Goal: Task Accomplishment & Management: Use online tool/utility

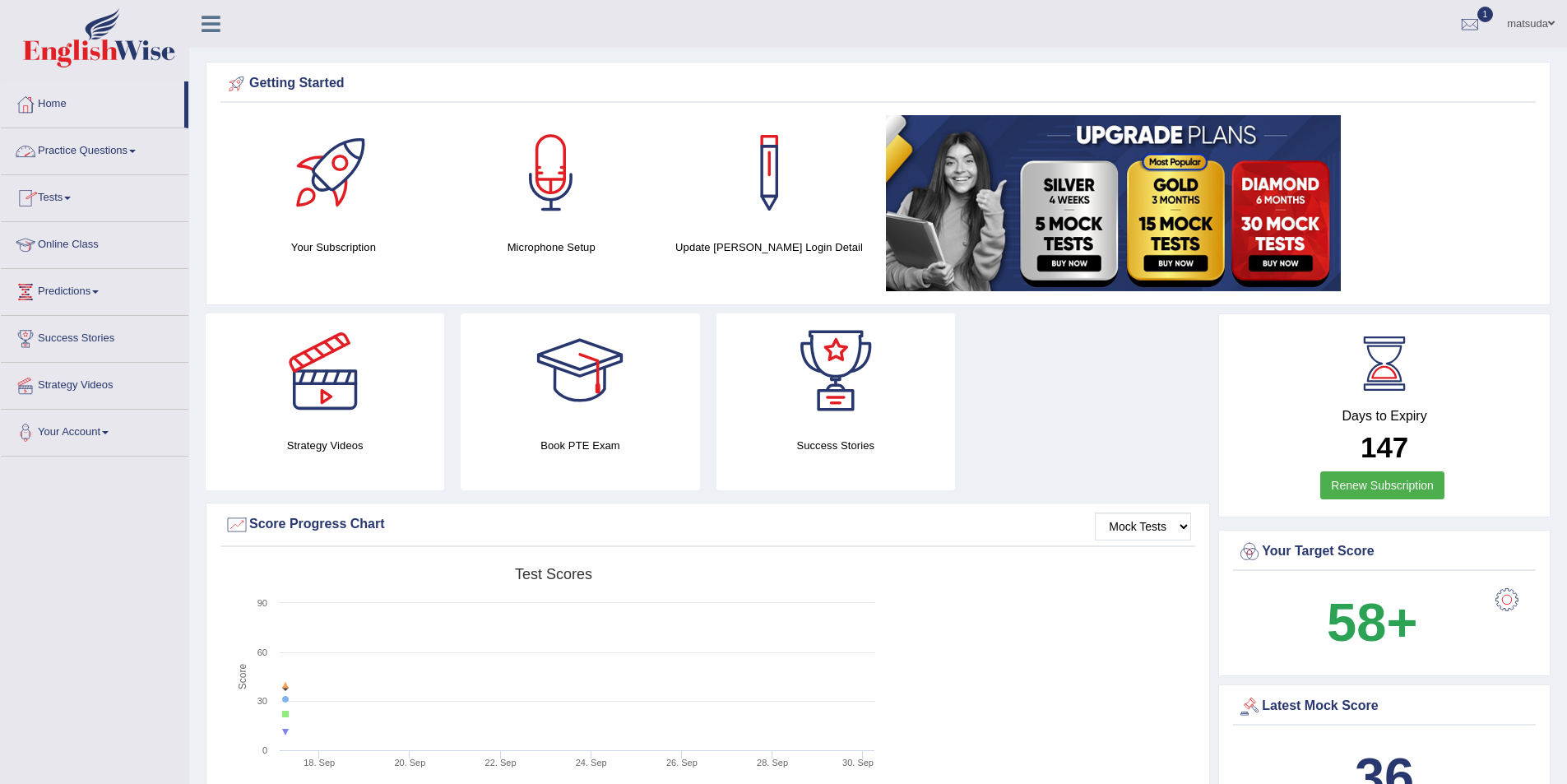
click at [69, 190] on link "Tests" at bounding box center [95, 196] width 188 height 42
click at [102, 231] on link "Take Practice Sectional Test" at bounding box center [107, 235] width 153 height 30
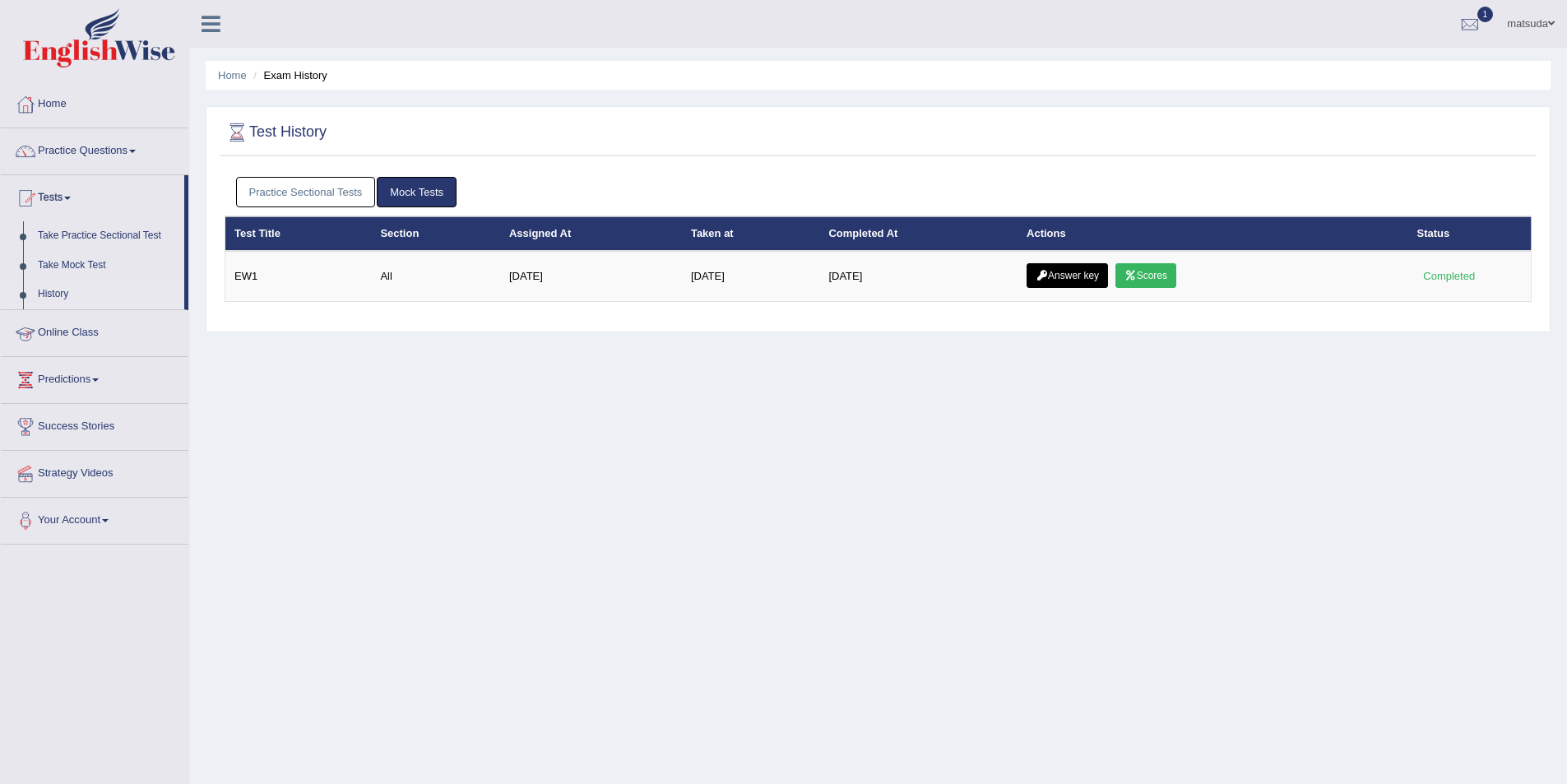
click at [345, 190] on link "Practice Sectional Tests" at bounding box center [306, 192] width 140 height 31
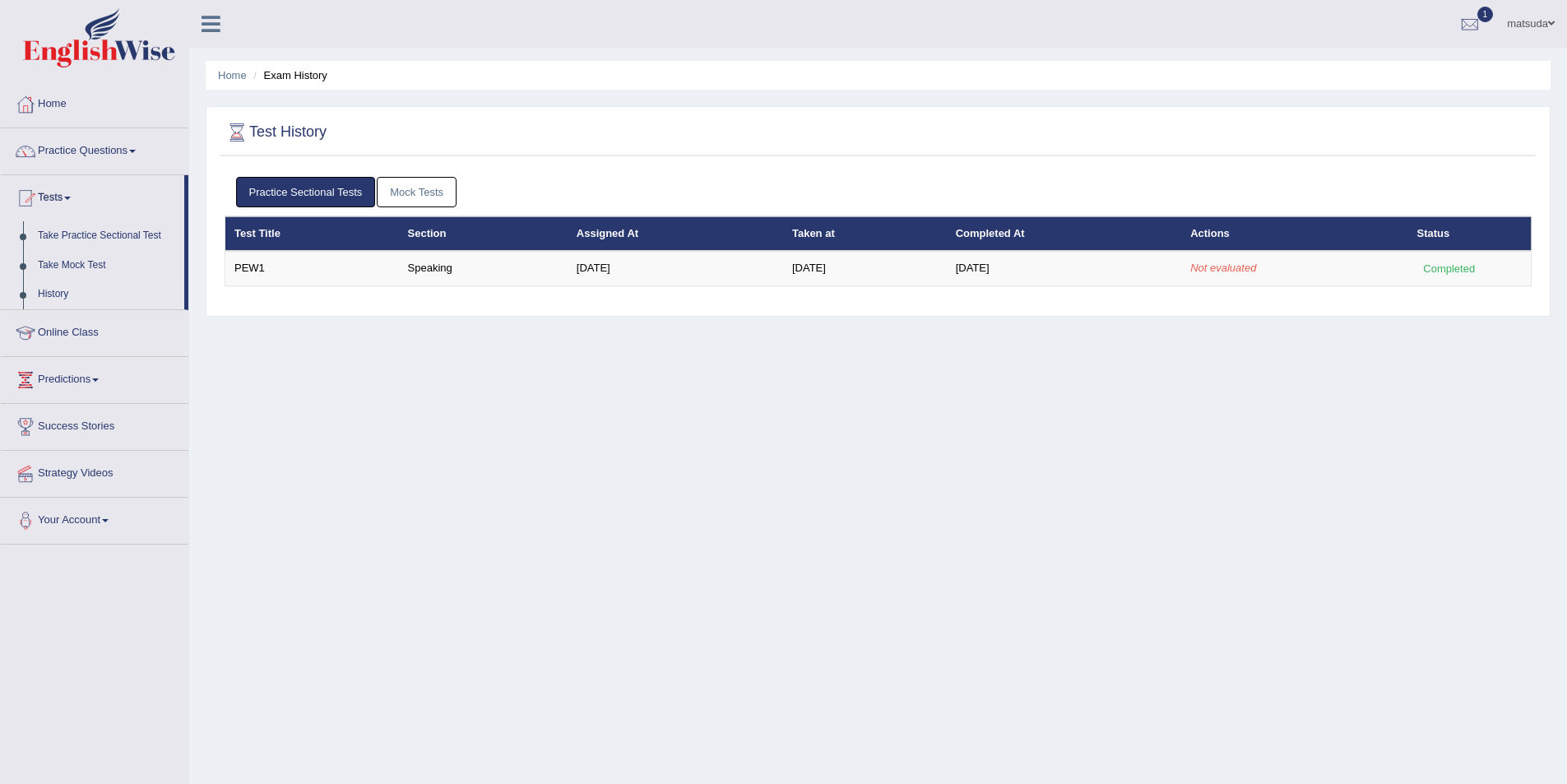
click at [58, 294] on link "History" at bounding box center [107, 294] width 153 height 30
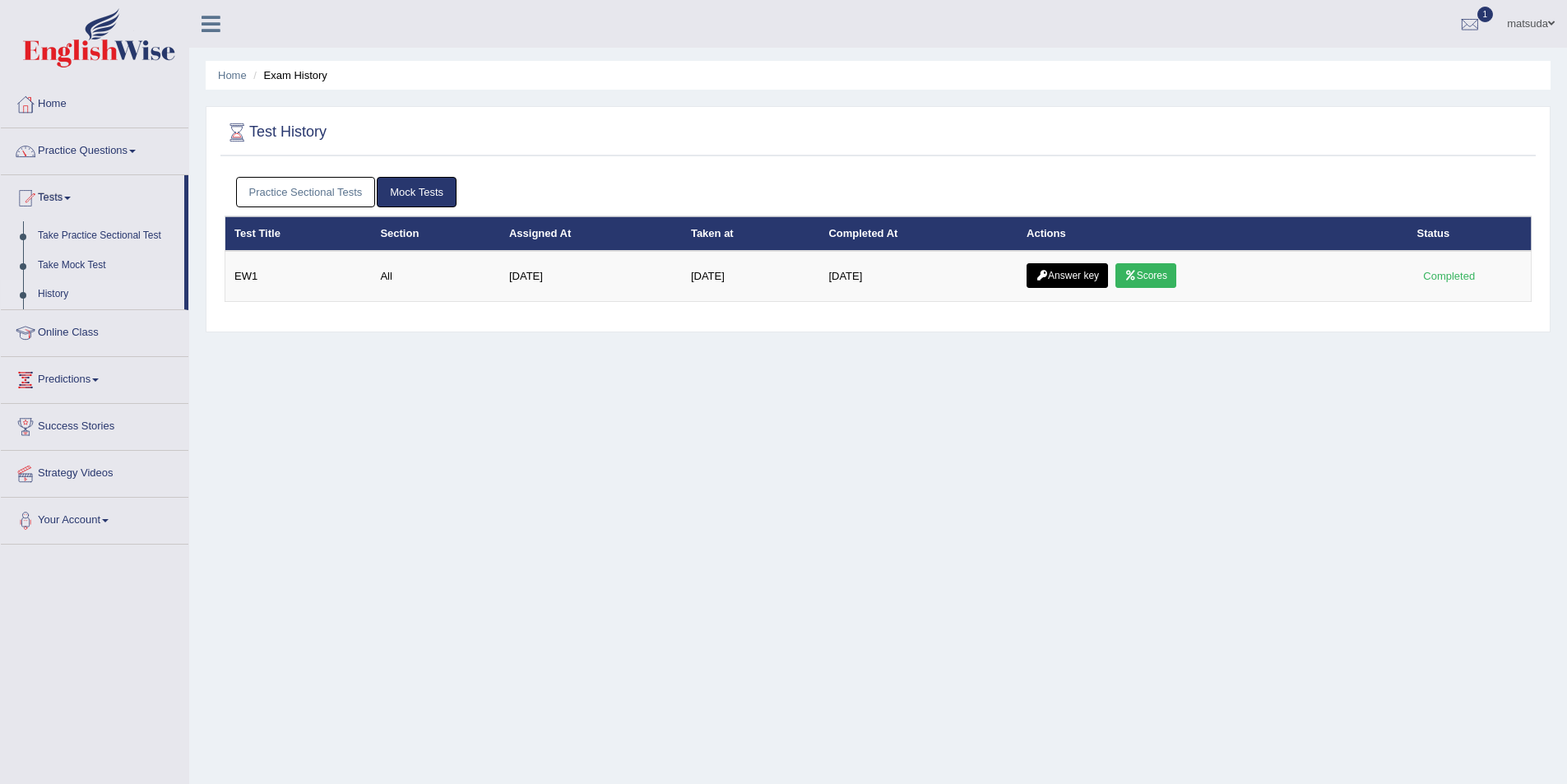
click at [59, 291] on link "History" at bounding box center [107, 294] width 153 height 30
click at [1470, 23] on div at bounding box center [1470, 24] width 24 height 24
click at [153, 287] on link "History" at bounding box center [107, 294] width 153 height 30
click at [58, 290] on link "History" at bounding box center [107, 294] width 153 height 30
click at [296, 184] on link "Practice Sectional Tests" at bounding box center [306, 192] width 140 height 31
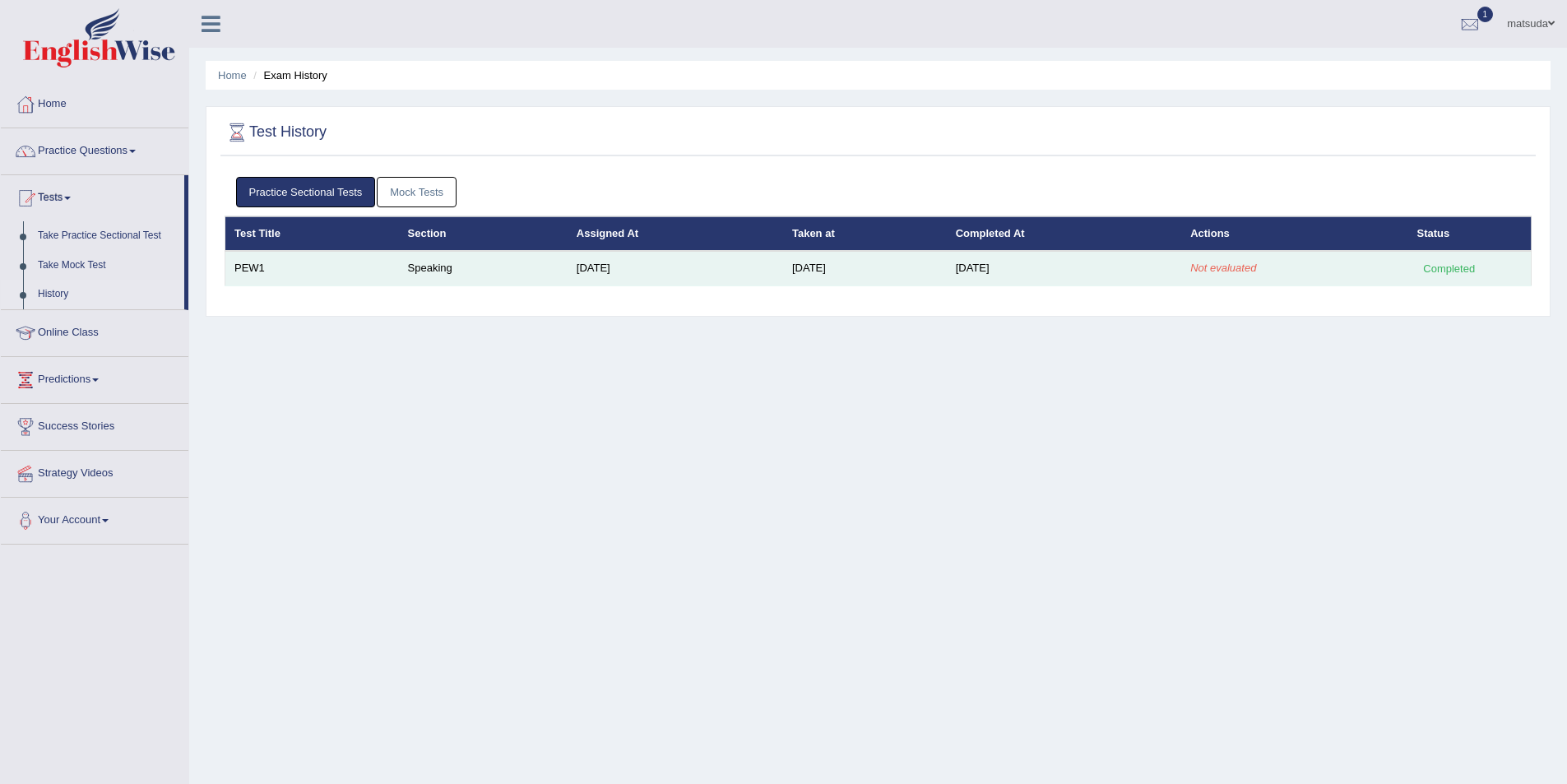
click at [859, 284] on td "[DATE]" at bounding box center [865, 268] width 163 height 34
click at [355, 258] on td "PEW1" at bounding box center [312, 268] width 173 height 34
click at [522, 265] on td "Speaking" at bounding box center [483, 268] width 169 height 34
click at [699, 259] on td "[DATE]" at bounding box center [675, 268] width 216 height 34
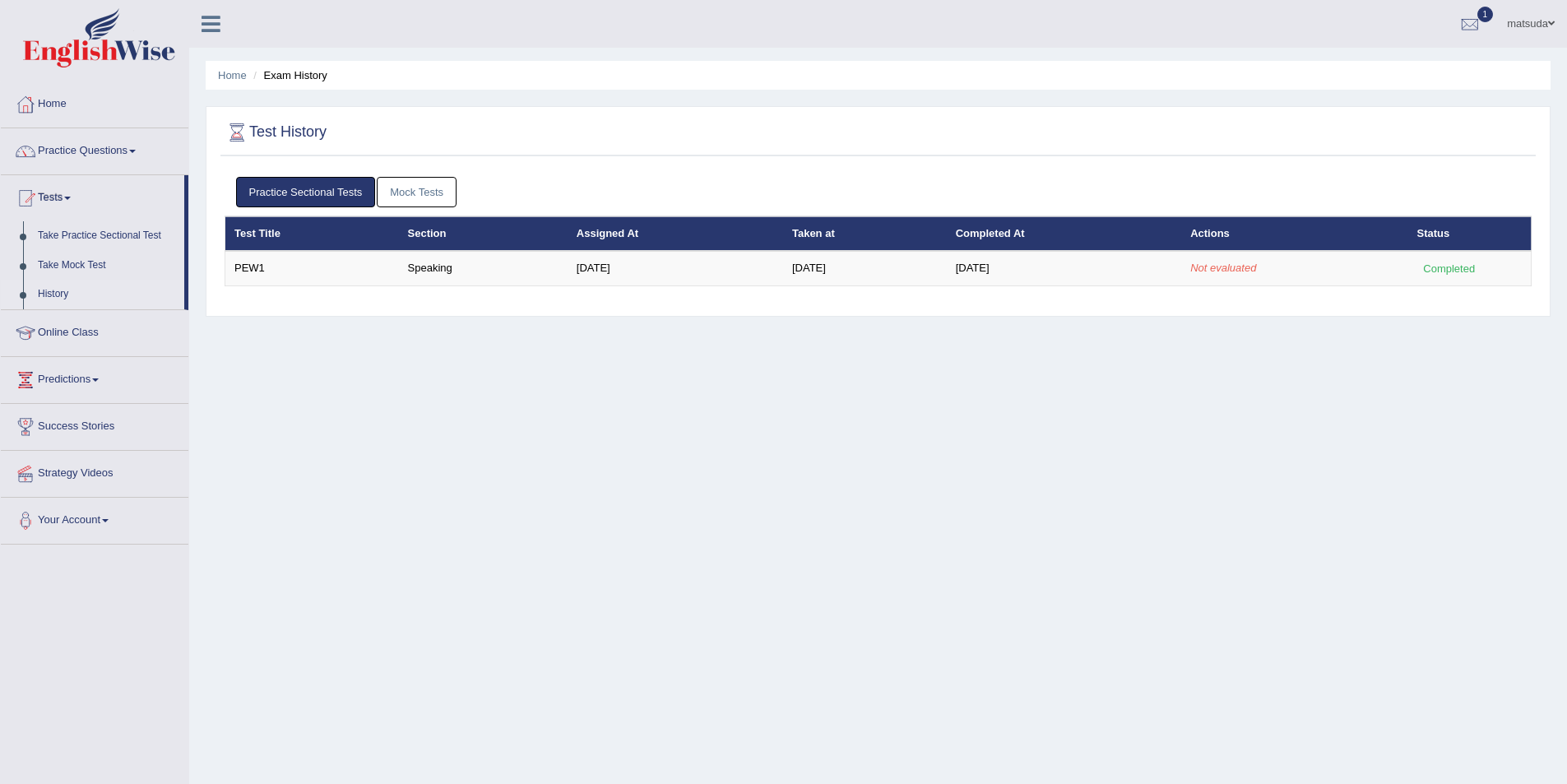
click at [432, 199] on link "Mock Tests" at bounding box center [416, 192] width 79 height 31
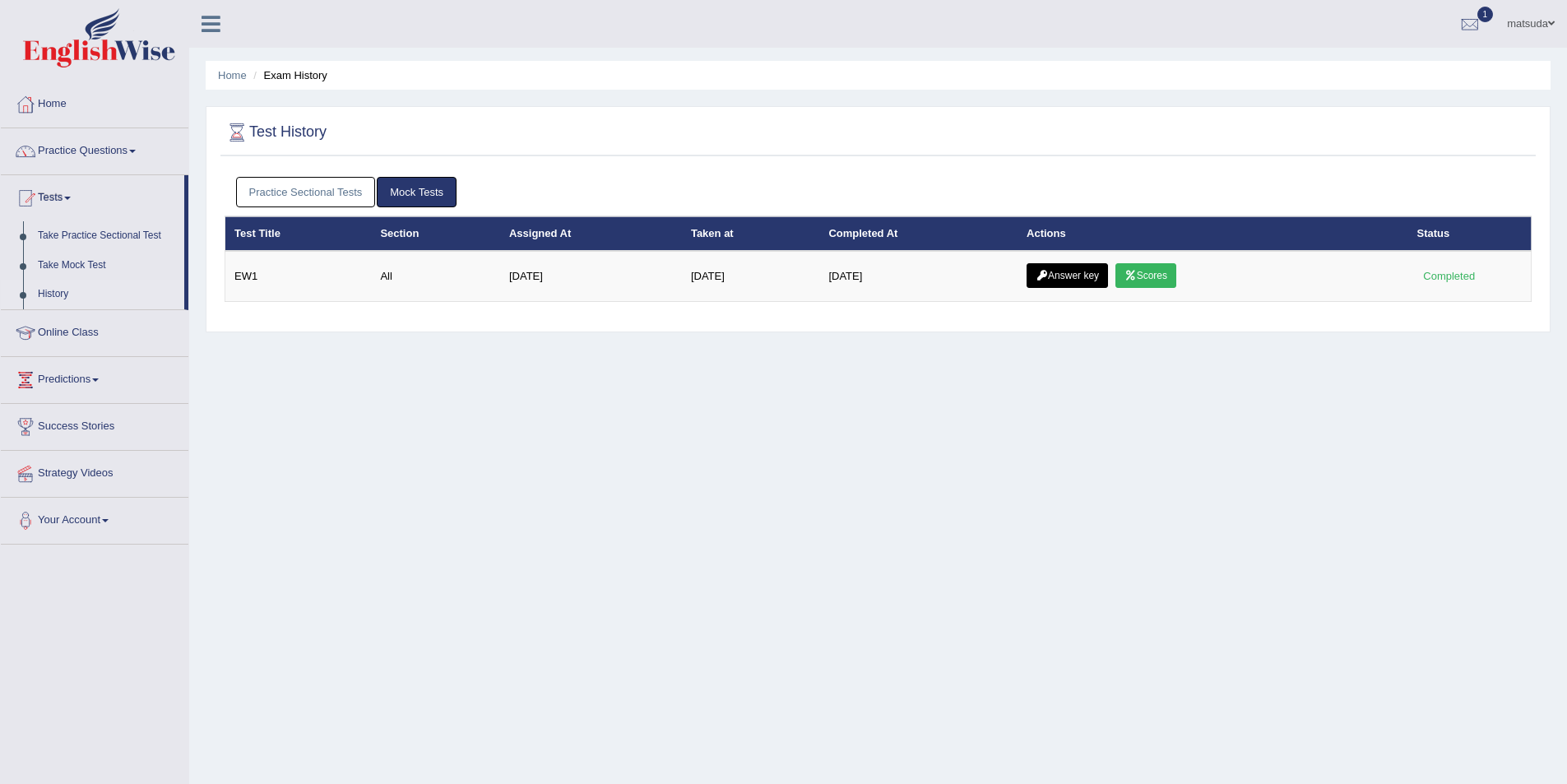
click at [265, 188] on link "Practice Sectional Tests" at bounding box center [306, 192] width 140 height 31
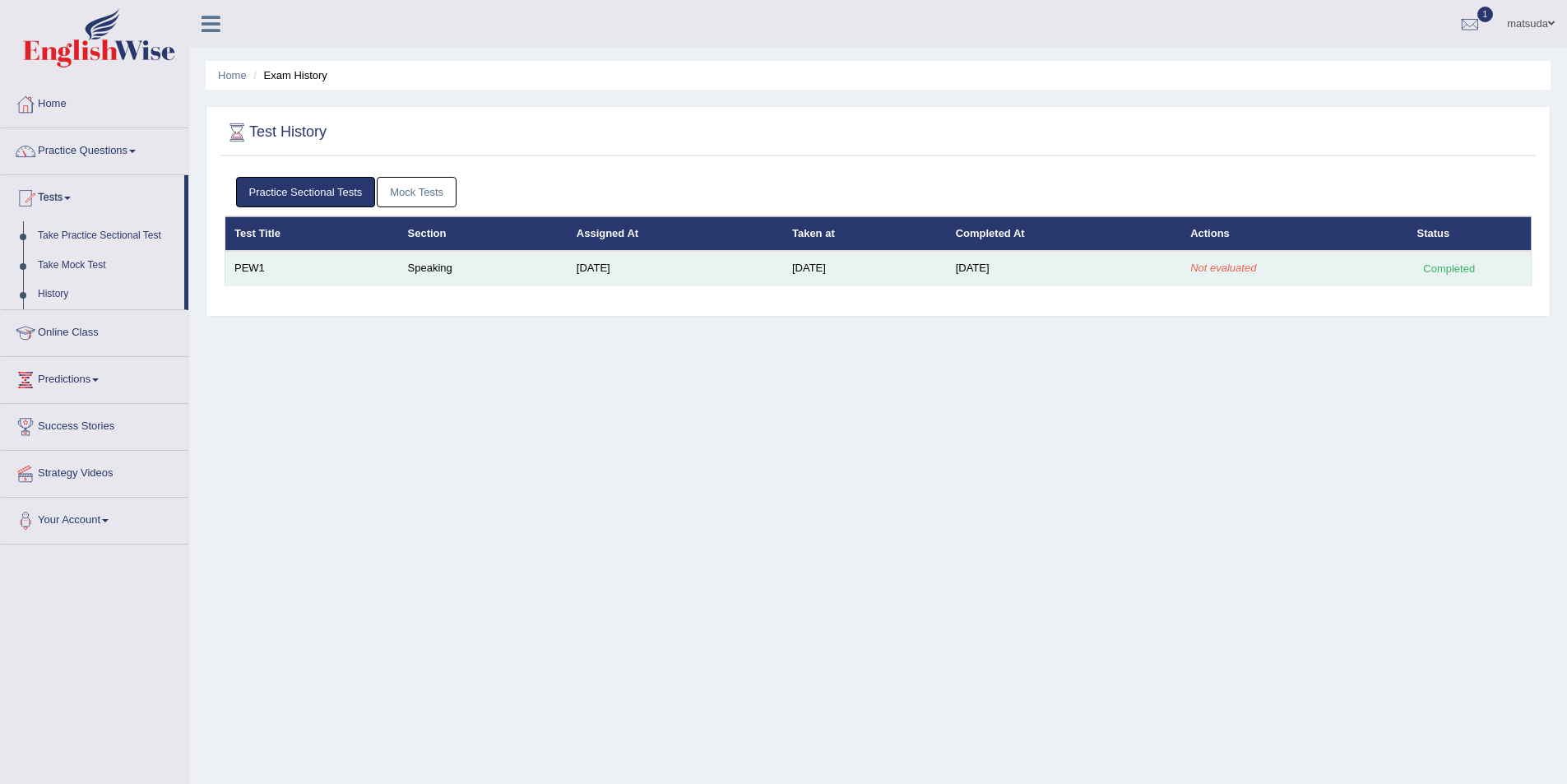
click at [910, 276] on td "Sep 30, 2025" at bounding box center [865, 268] width 163 height 34
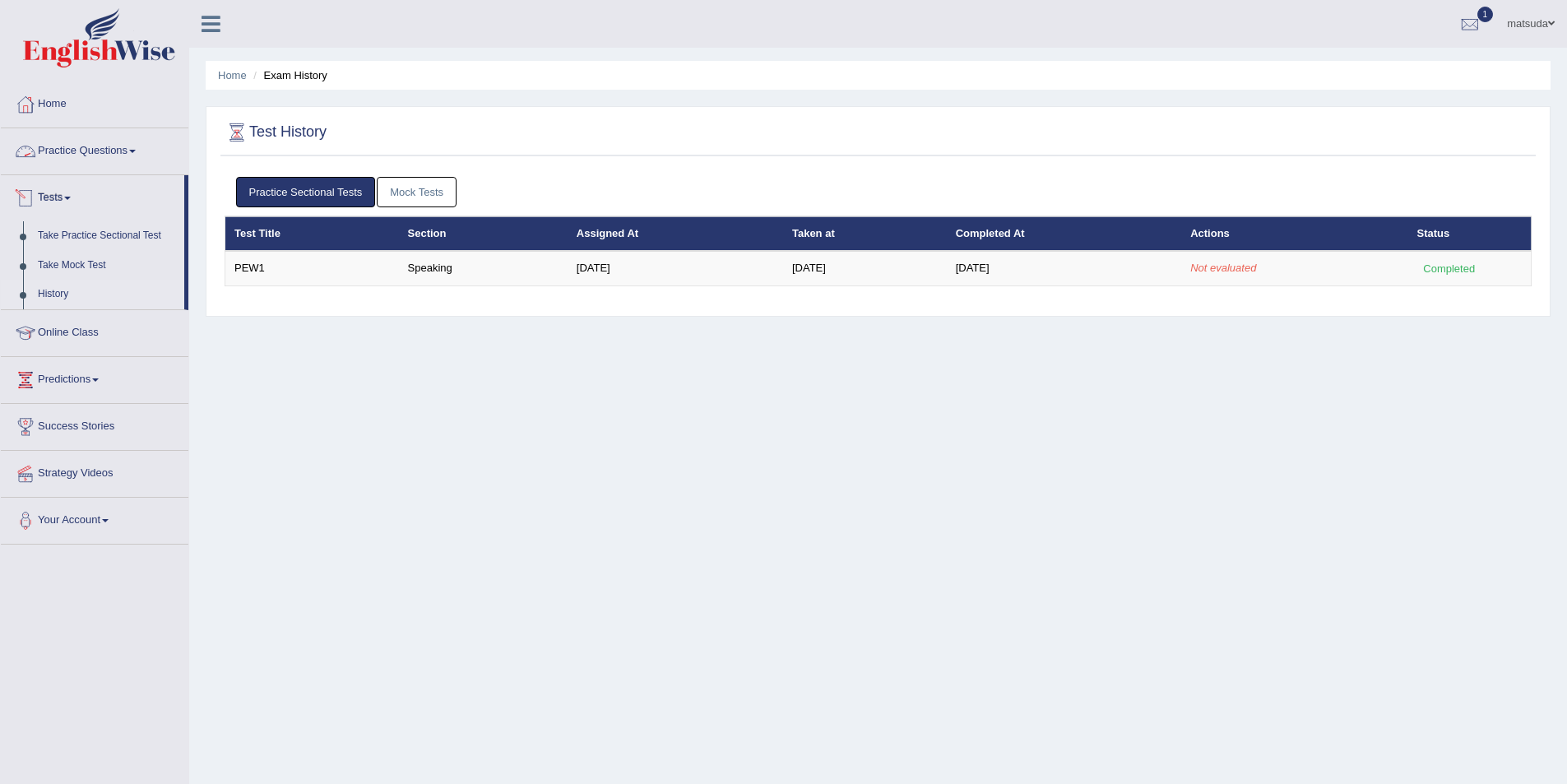
click at [70, 294] on link "History" at bounding box center [107, 294] width 153 height 30
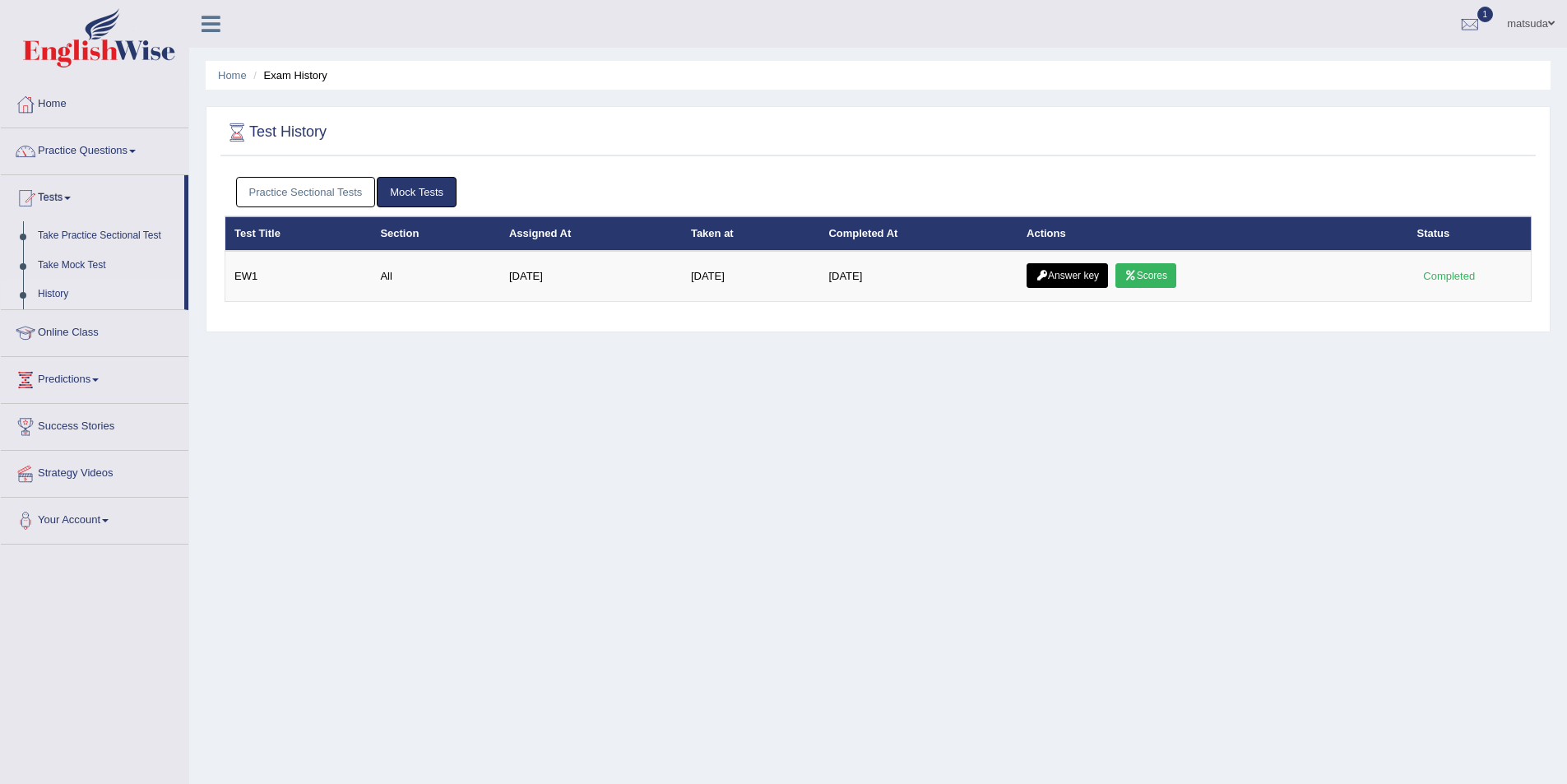
click at [318, 196] on link "Practice Sectional Tests" at bounding box center [306, 192] width 140 height 31
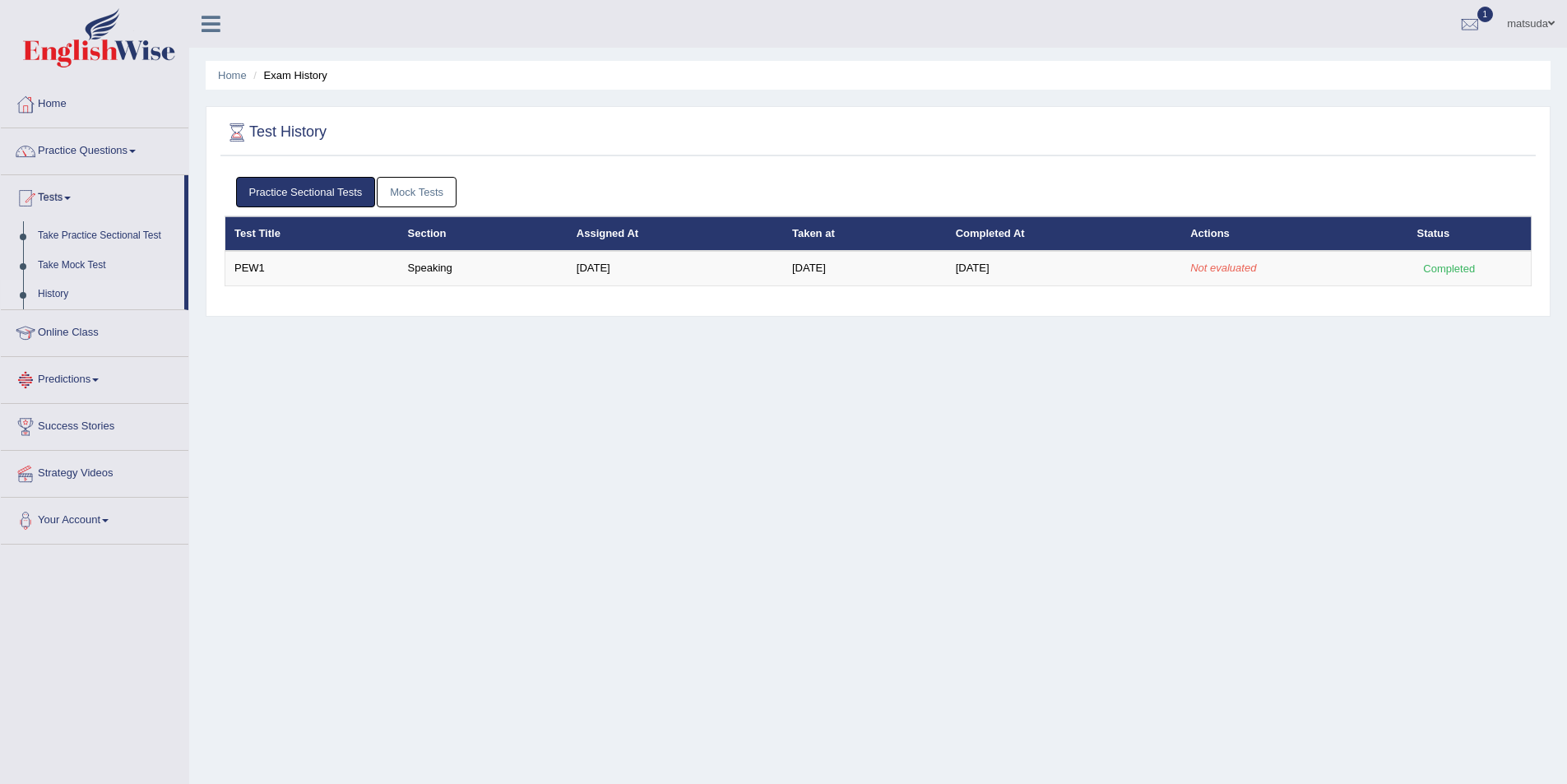
click at [84, 376] on link "Predictions" at bounding box center [95, 378] width 188 height 42
click at [60, 193] on link "Tests" at bounding box center [95, 196] width 188 height 42
click at [91, 140] on link "Practice Questions" at bounding box center [95, 149] width 188 height 42
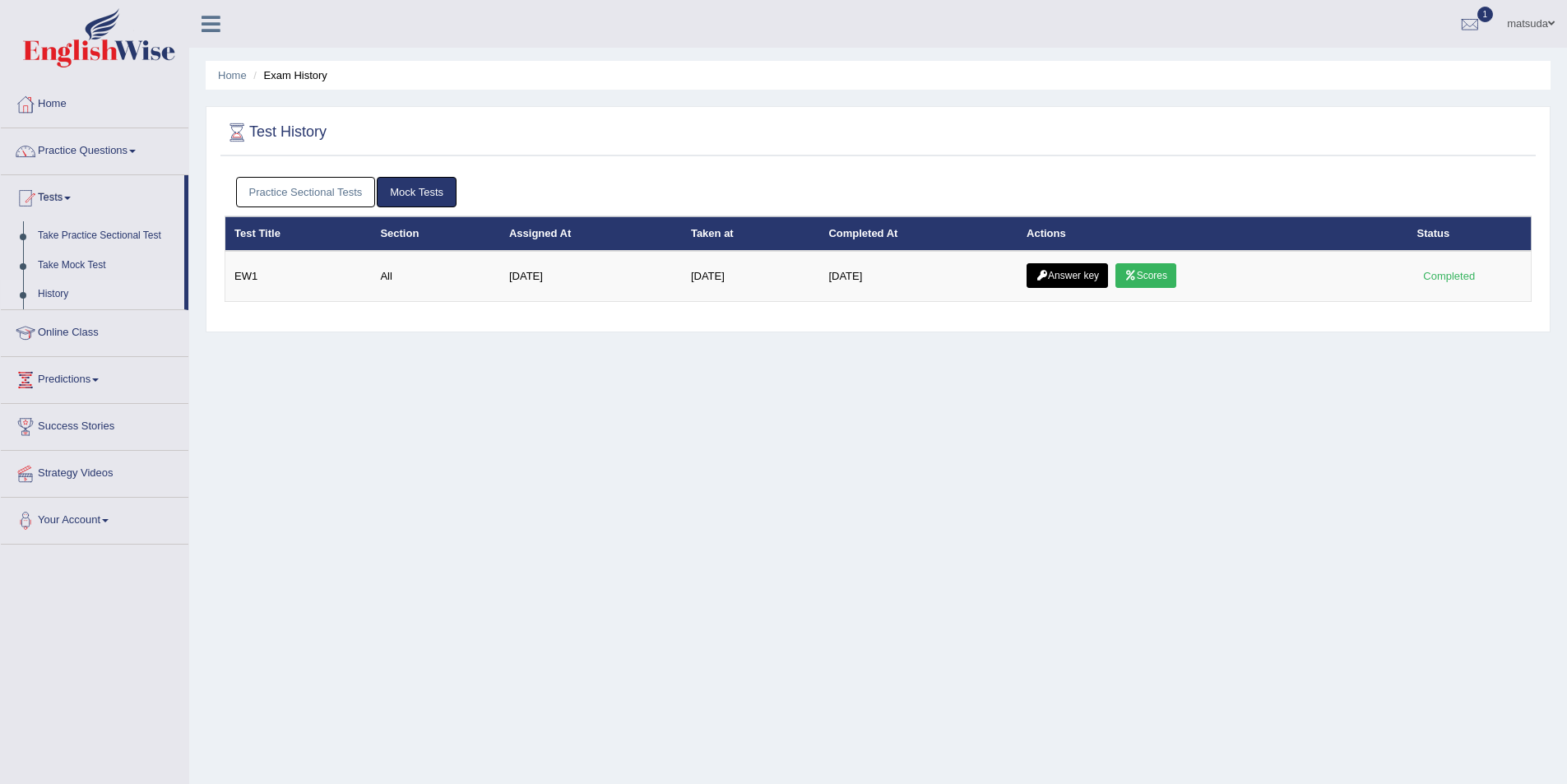
click at [328, 192] on link "Practice Sectional Tests" at bounding box center [306, 192] width 140 height 31
click at [301, 188] on link "Practice Sectional Tests" at bounding box center [306, 192] width 140 height 31
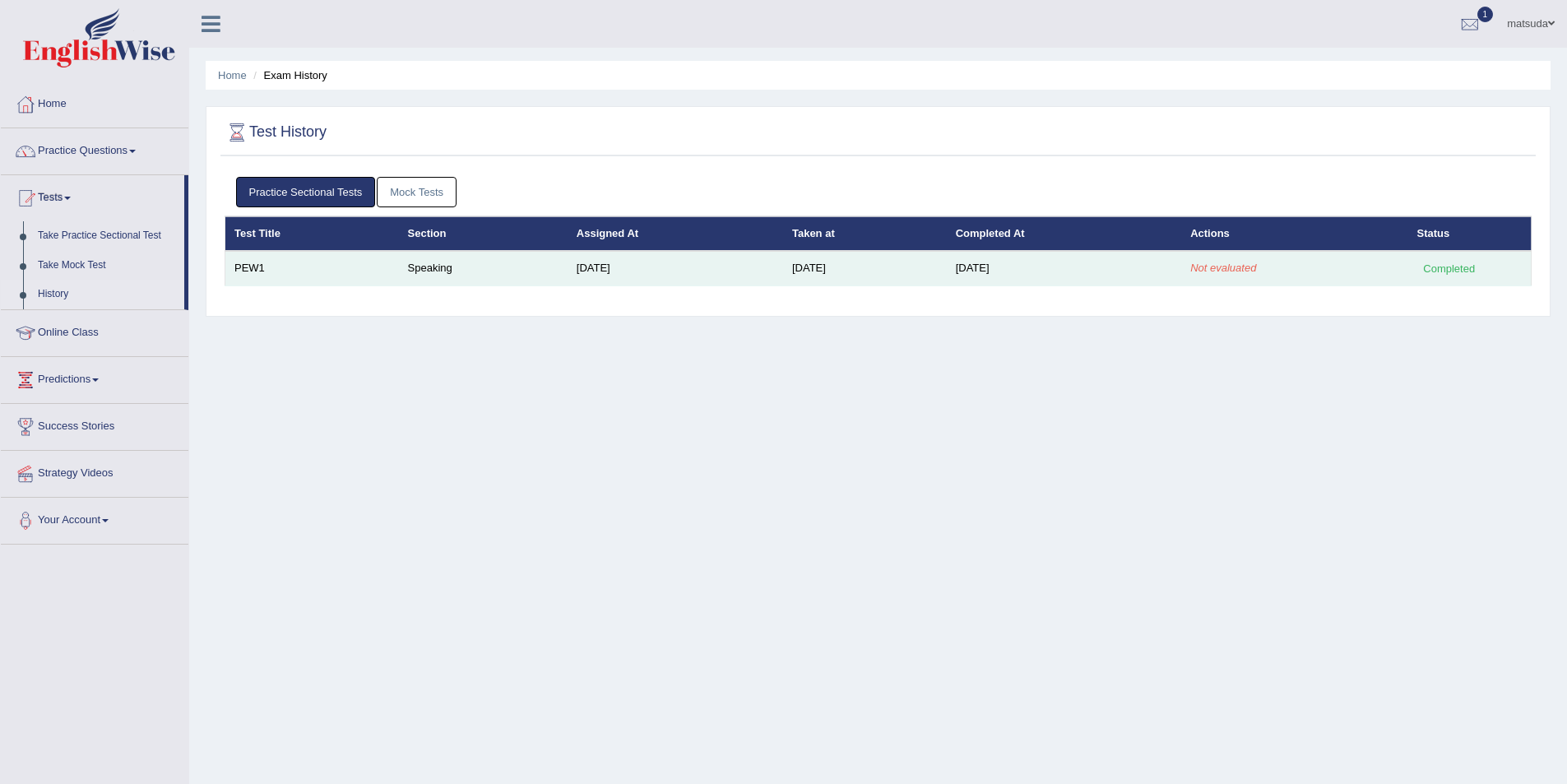
click at [808, 272] on td "Sep 30, 2025" at bounding box center [865, 268] width 163 height 34
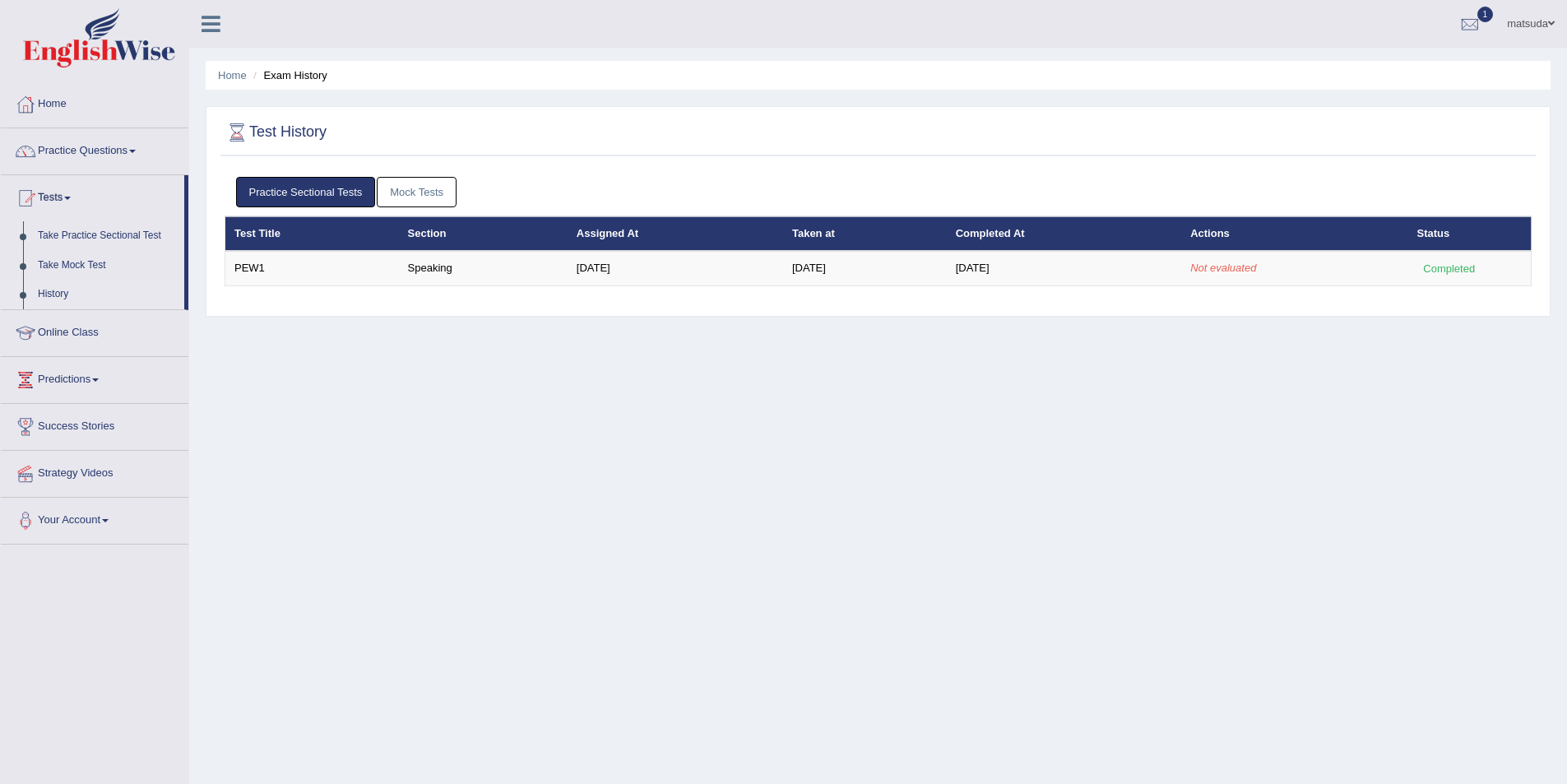
click at [601, 310] on div "Test History Practice Sectional Tests Mock Tests Test Title Section Assigned At…" at bounding box center [878, 211] width 1345 height 210
click at [117, 341] on link "Online Class" at bounding box center [95, 331] width 188 height 42
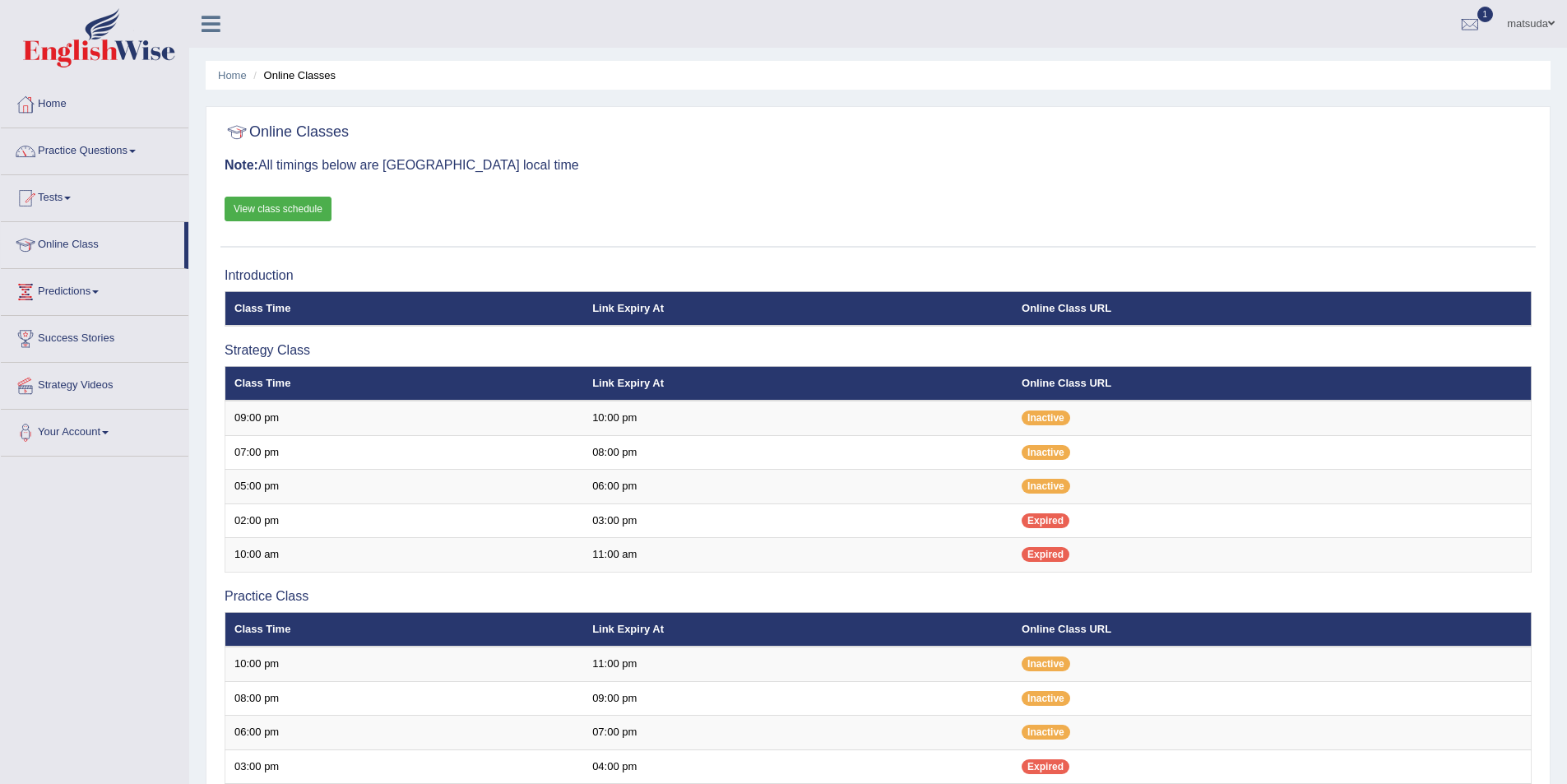
click at [53, 195] on link "Tests" at bounding box center [95, 196] width 188 height 42
click at [70, 292] on link "History" at bounding box center [107, 294] width 153 height 30
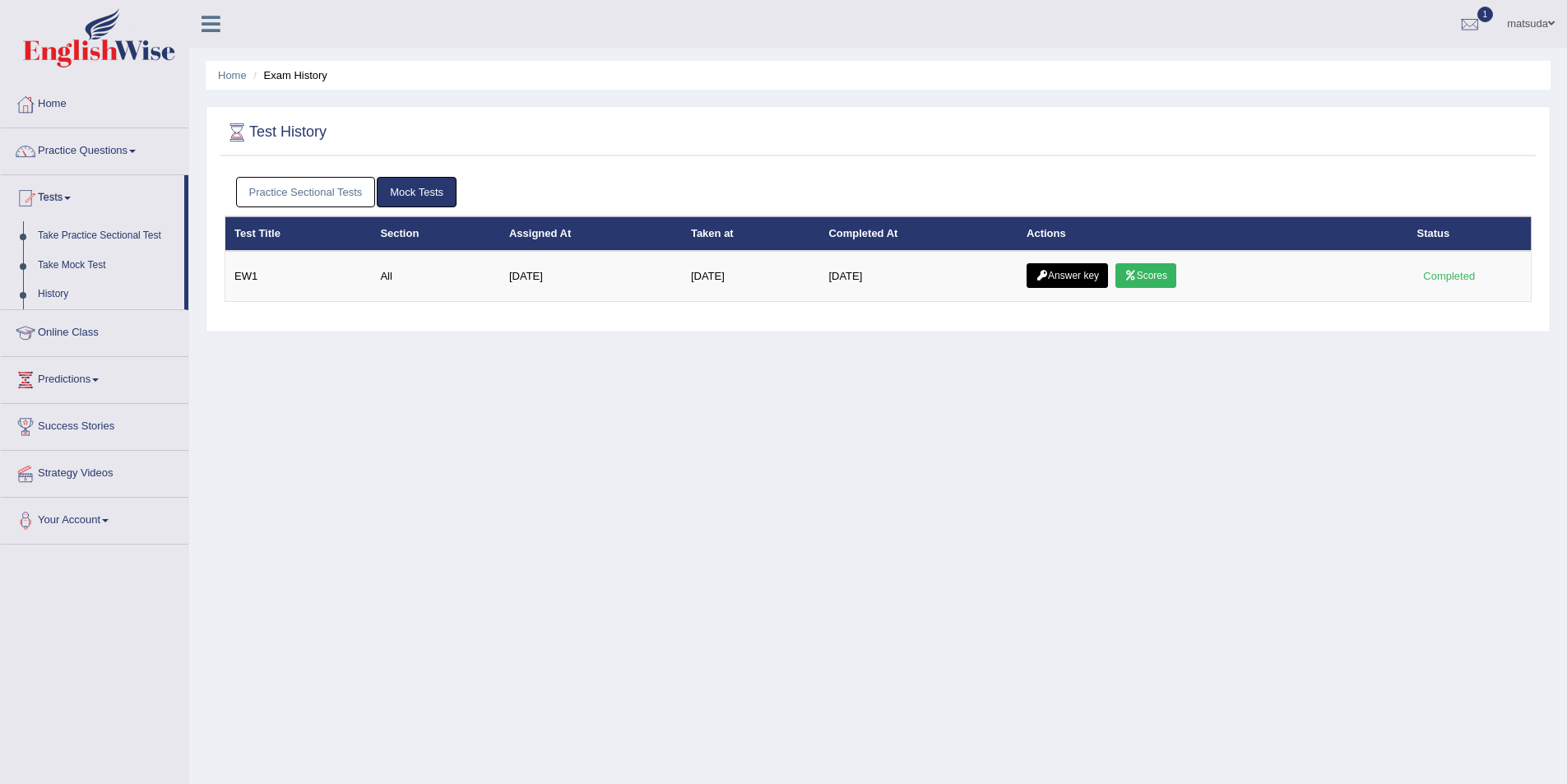
click at [294, 195] on link "Practice Sectional Tests" at bounding box center [306, 192] width 140 height 31
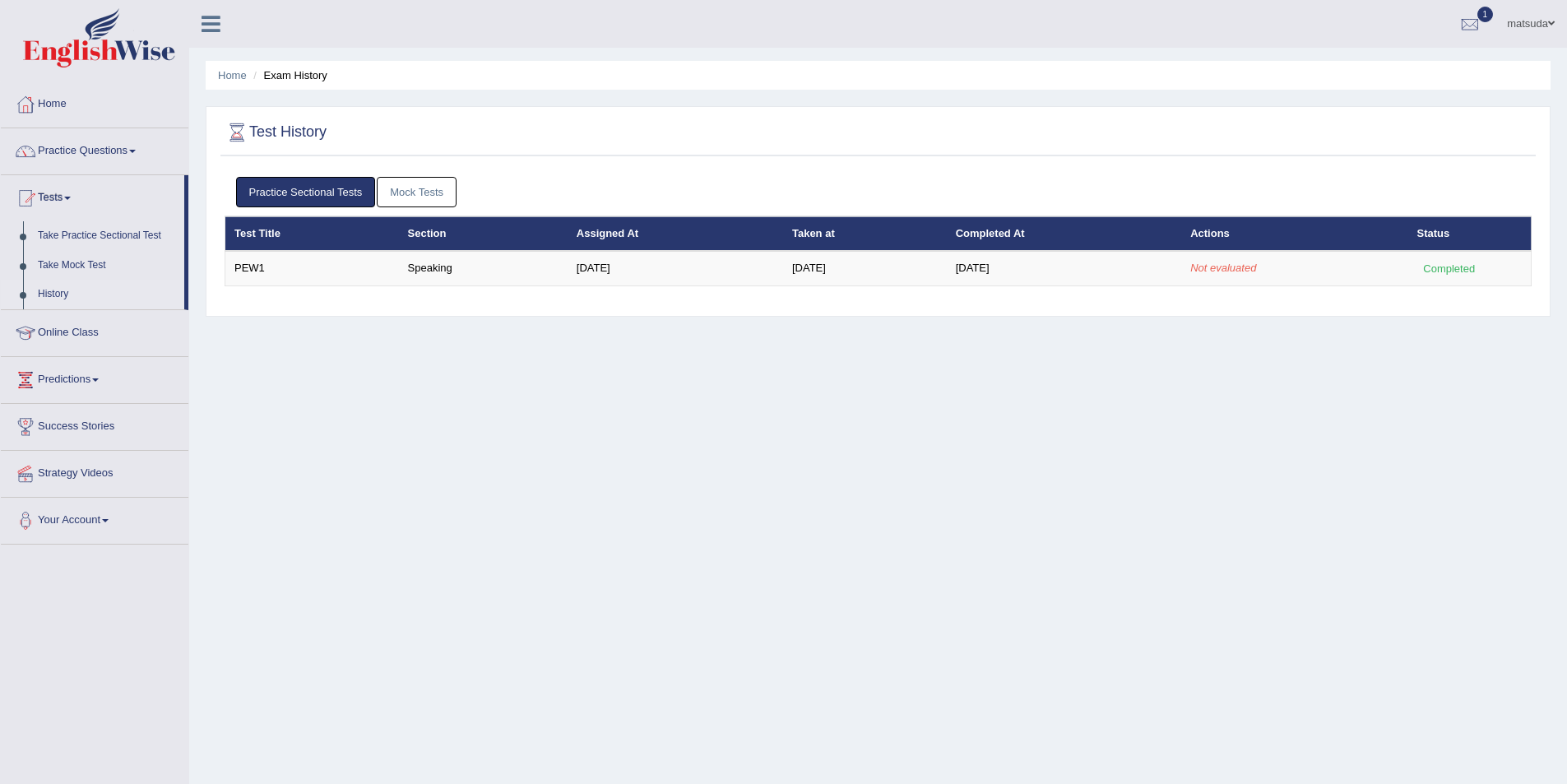
click at [348, 189] on link "Practice Sectional Tests" at bounding box center [306, 192] width 140 height 31
click at [62, 283] on link "History" at bounding box center [107, 294] width 153 height 30
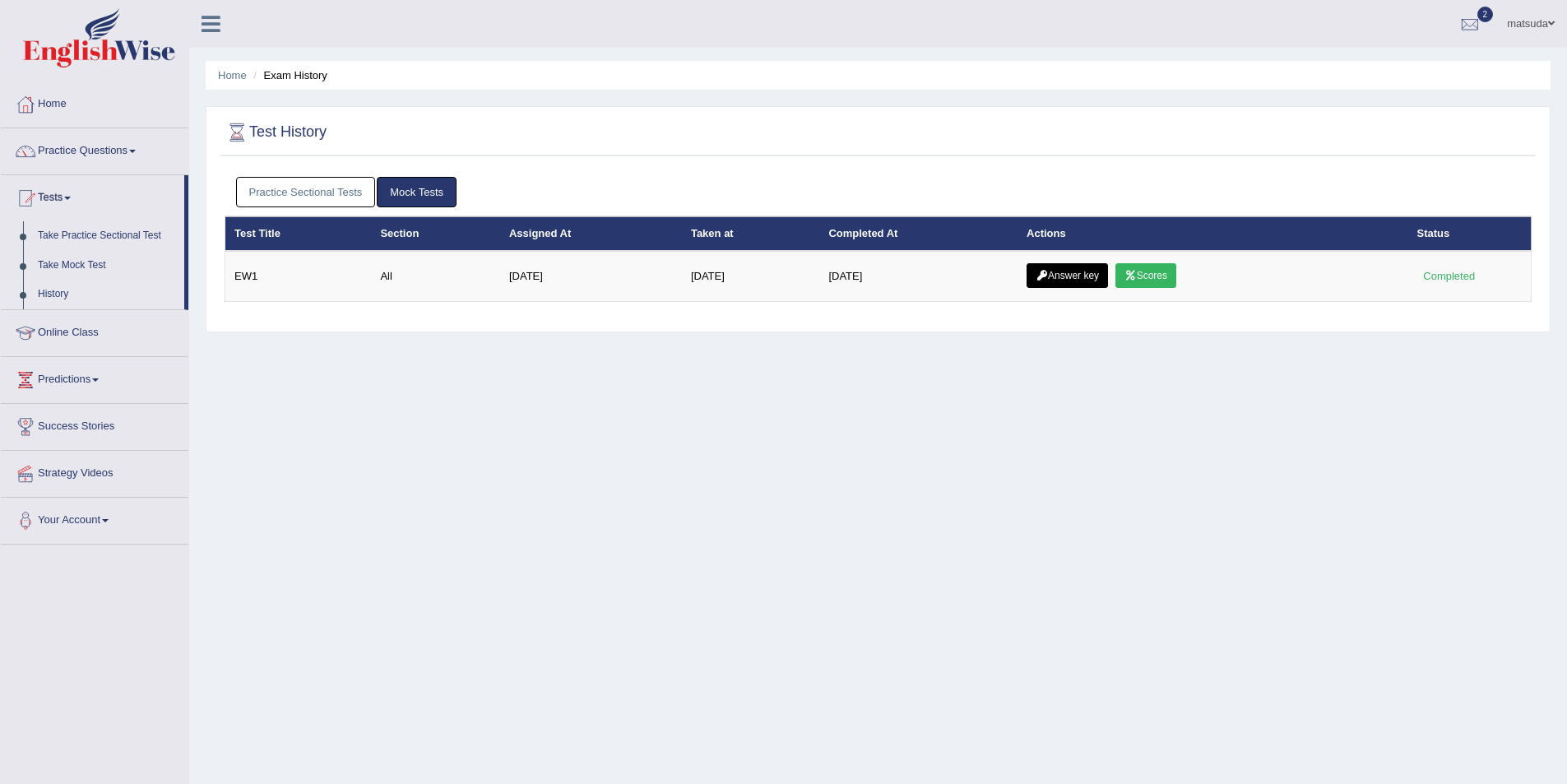
click at [327, 187] on link "Practice Sectional Tests" at bounding box center [306, 192] width 140 height 31
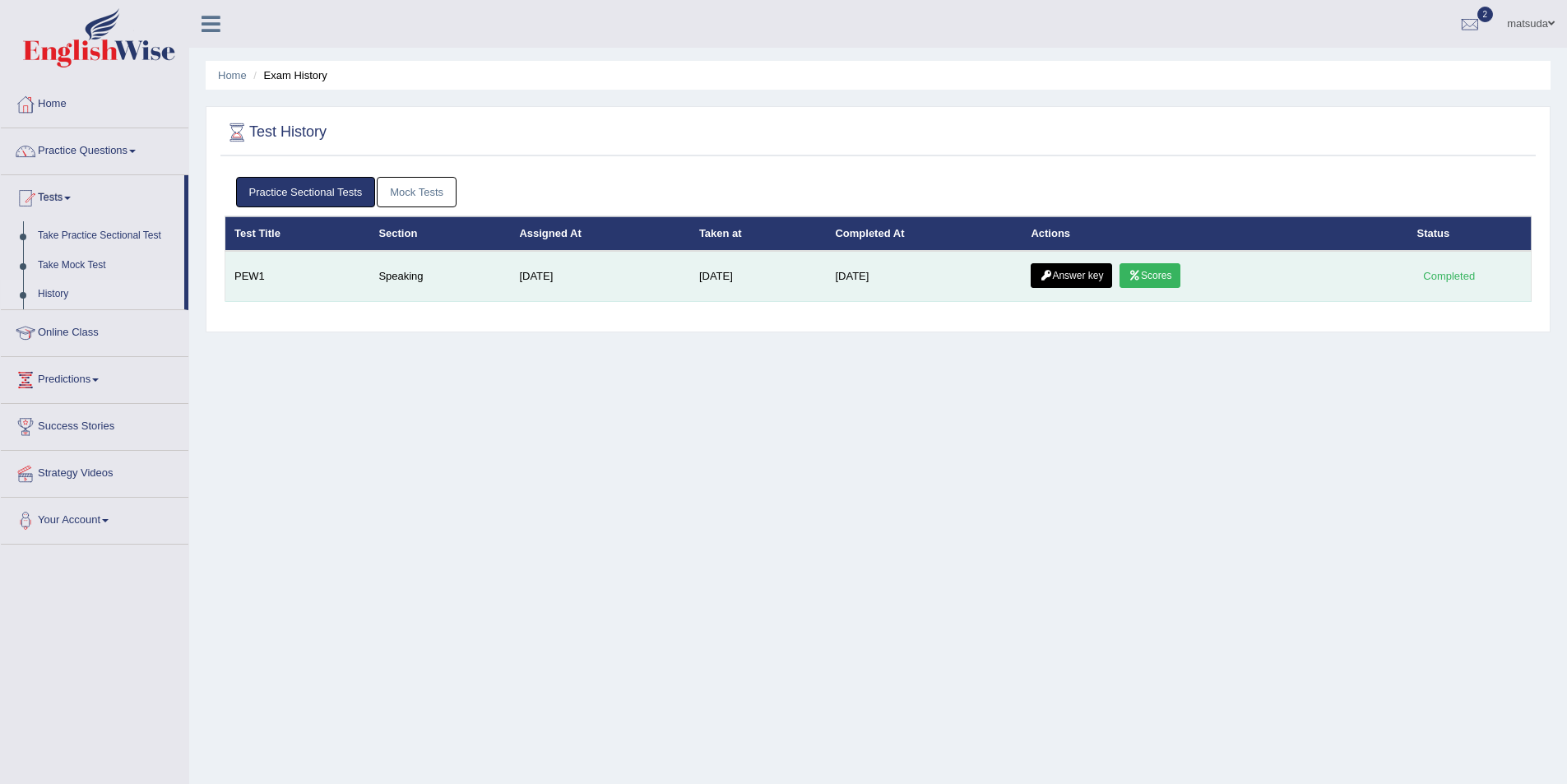
click at [1165, 276] on link "Scores" at bounding box center [1150, 275] width 60 height 24
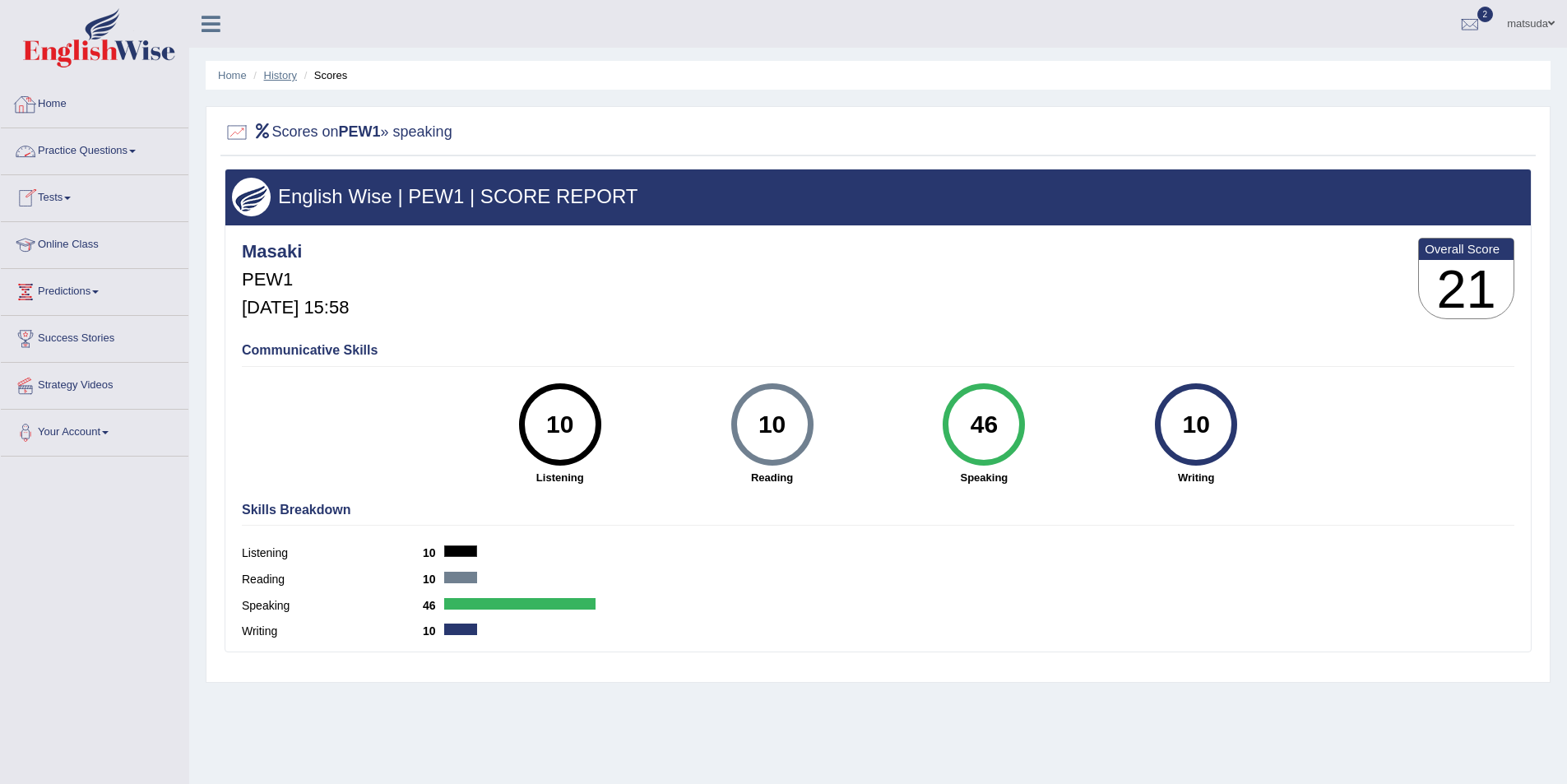
click at [292, 78] on link "History" at bounding box center [281, 76] width 32 height 13
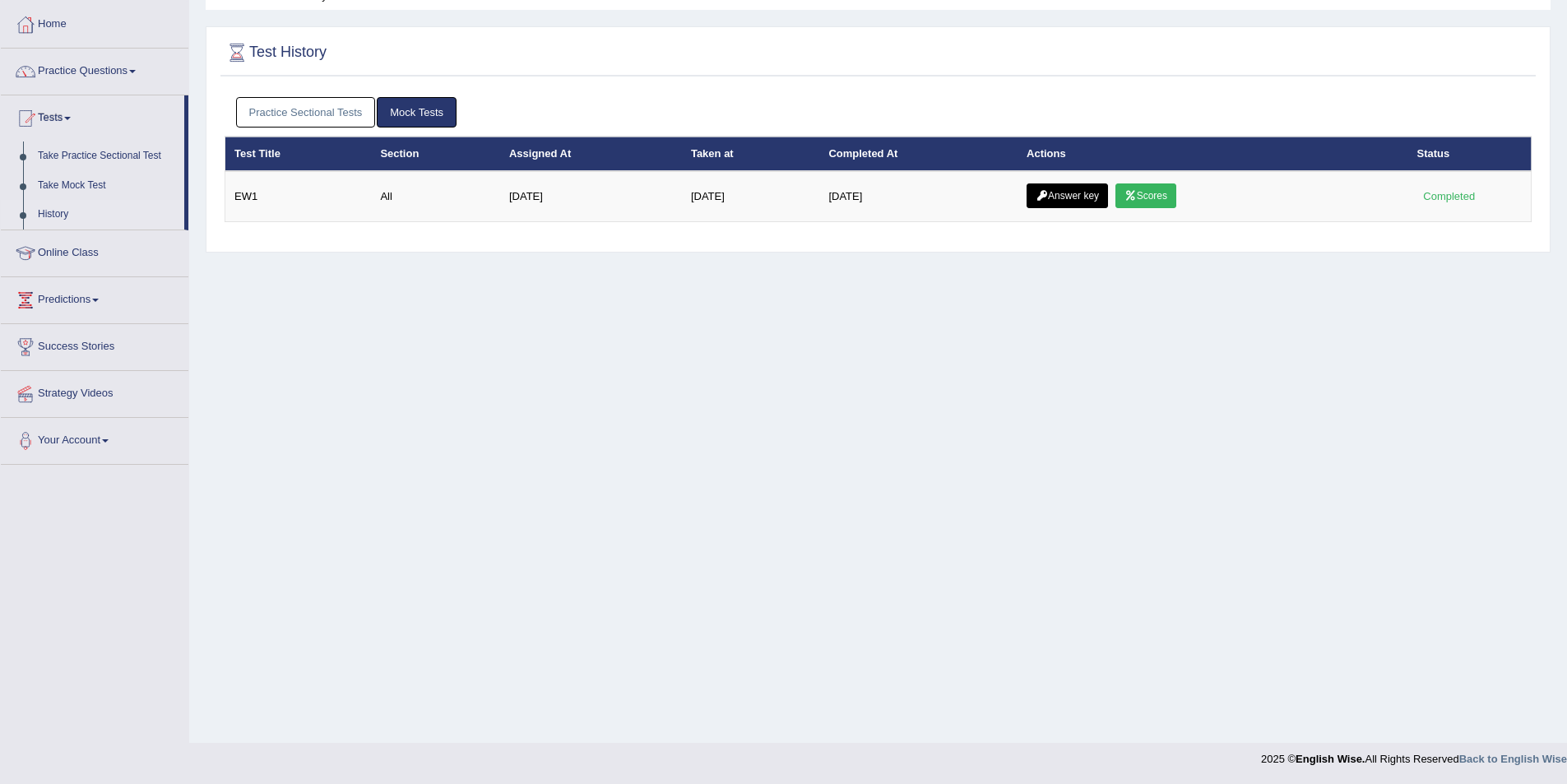
click at [295, 90] on div "Practice Sectional Tests Mock Tests" at bounding box center [878, 112] width 1307 height 48
click at [309, 111] on link "Practice Sectional Tests" at bounding box center [306, 113] width 140 height 31
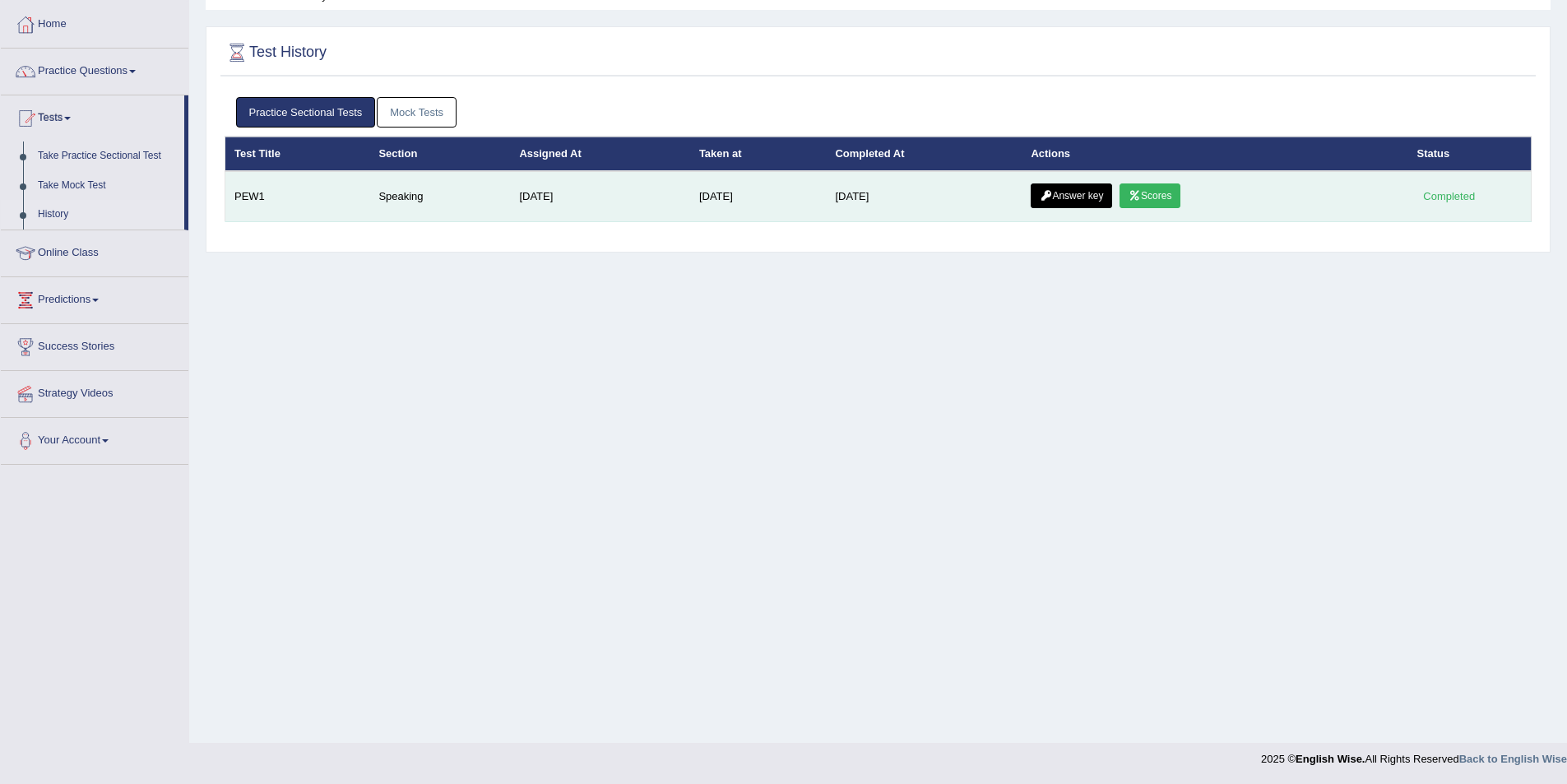
drag, startPoint x: 1074, startPoint y: 191, endPoint x: 996, endPoint y: 199, distance: 78.4
click at [1074, 191] on link "Answer key" at bounding box center [1071, 195] width 81 height 24
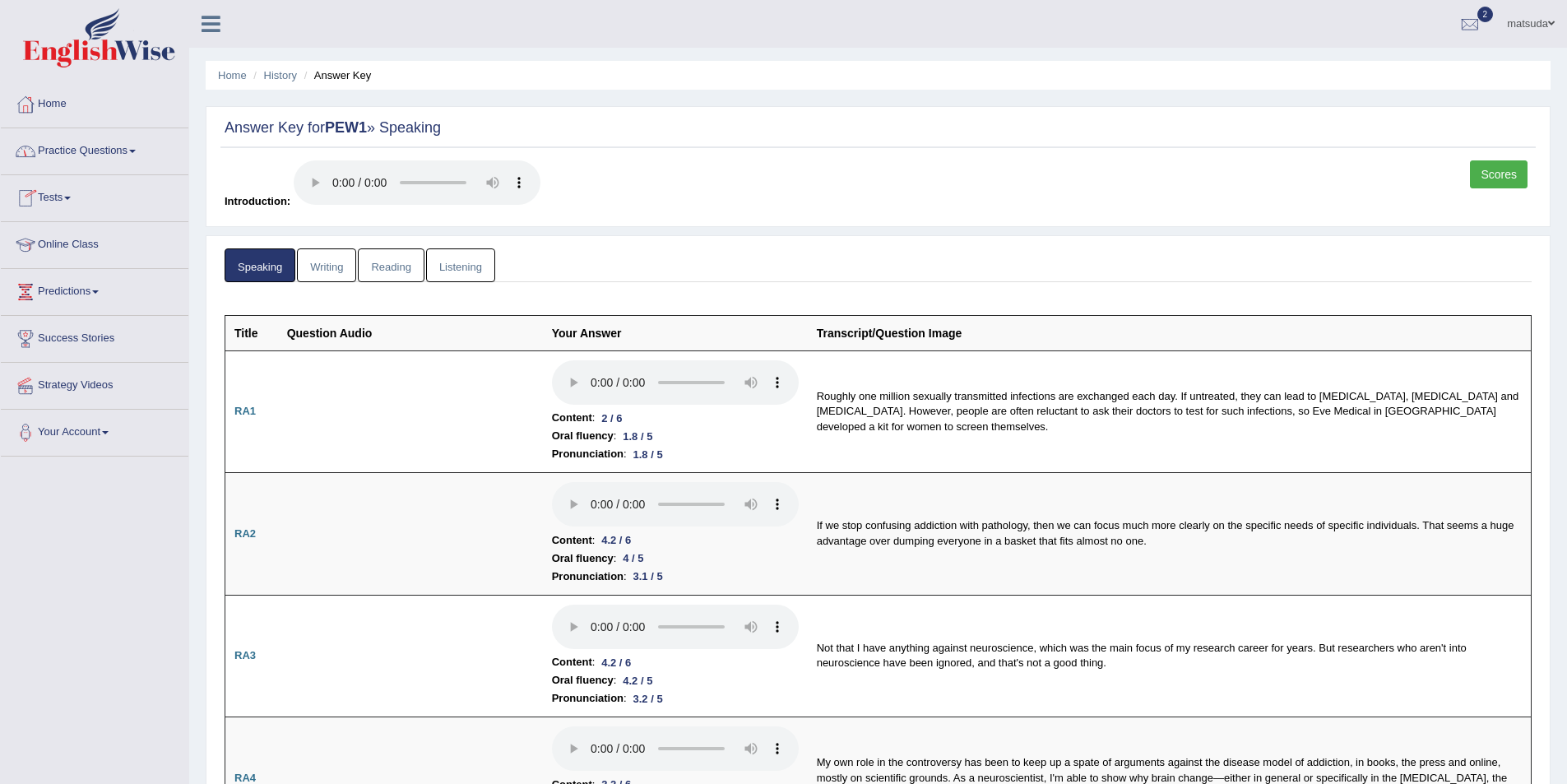
click at [1502, 164] on link "Scores" at bounding box center [1499, 174] width 58 height 28
click at [1485, 174] on link "Scores" at bounding box center [1499, 174] width 58 height 28
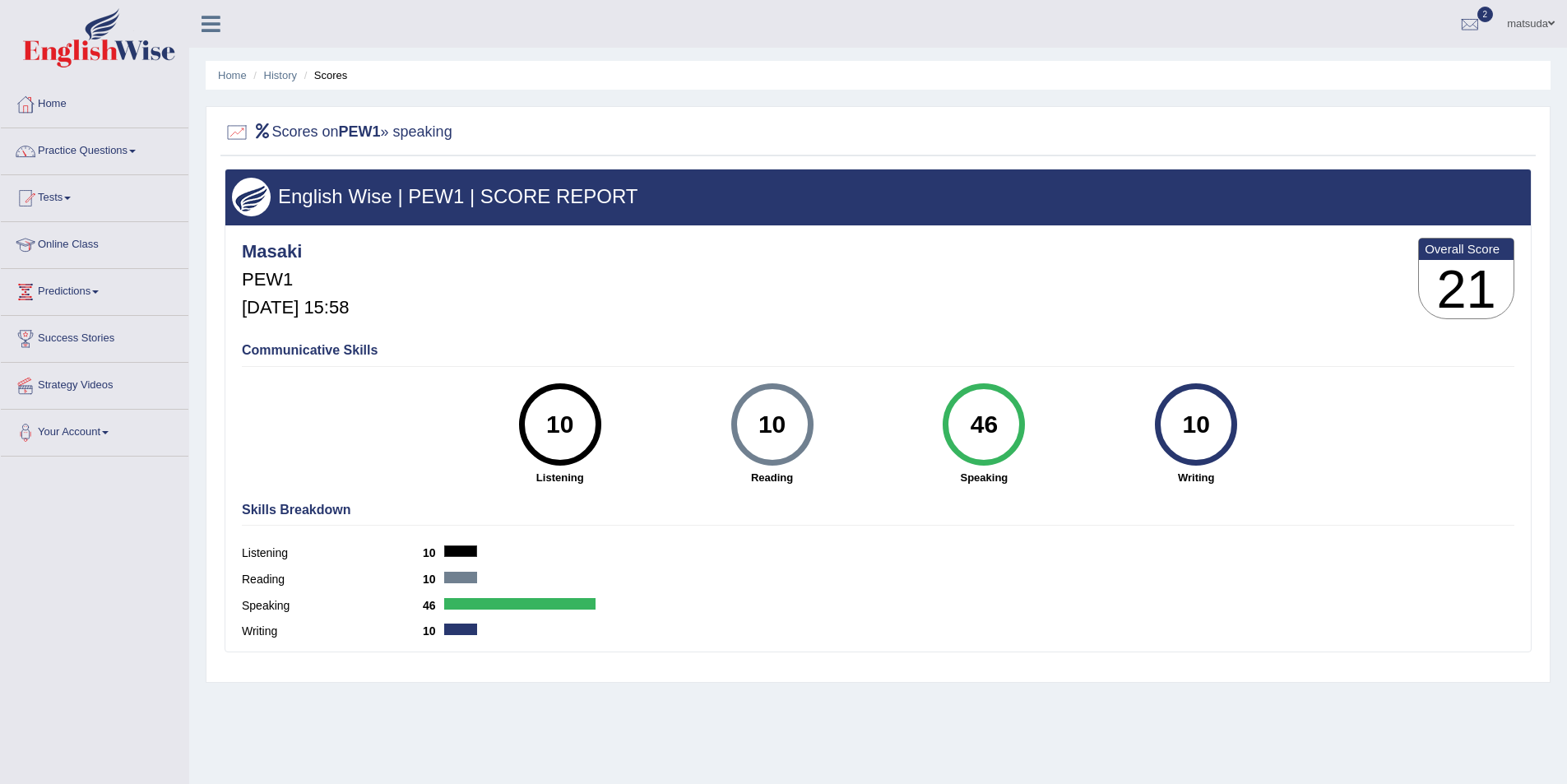
click at [70, 198] on span at bounding box center [67, 198] width 6 height 4
click at [84, 264] on link "Take Mock Test" at bounding box center [107, 265] width 153 height 30
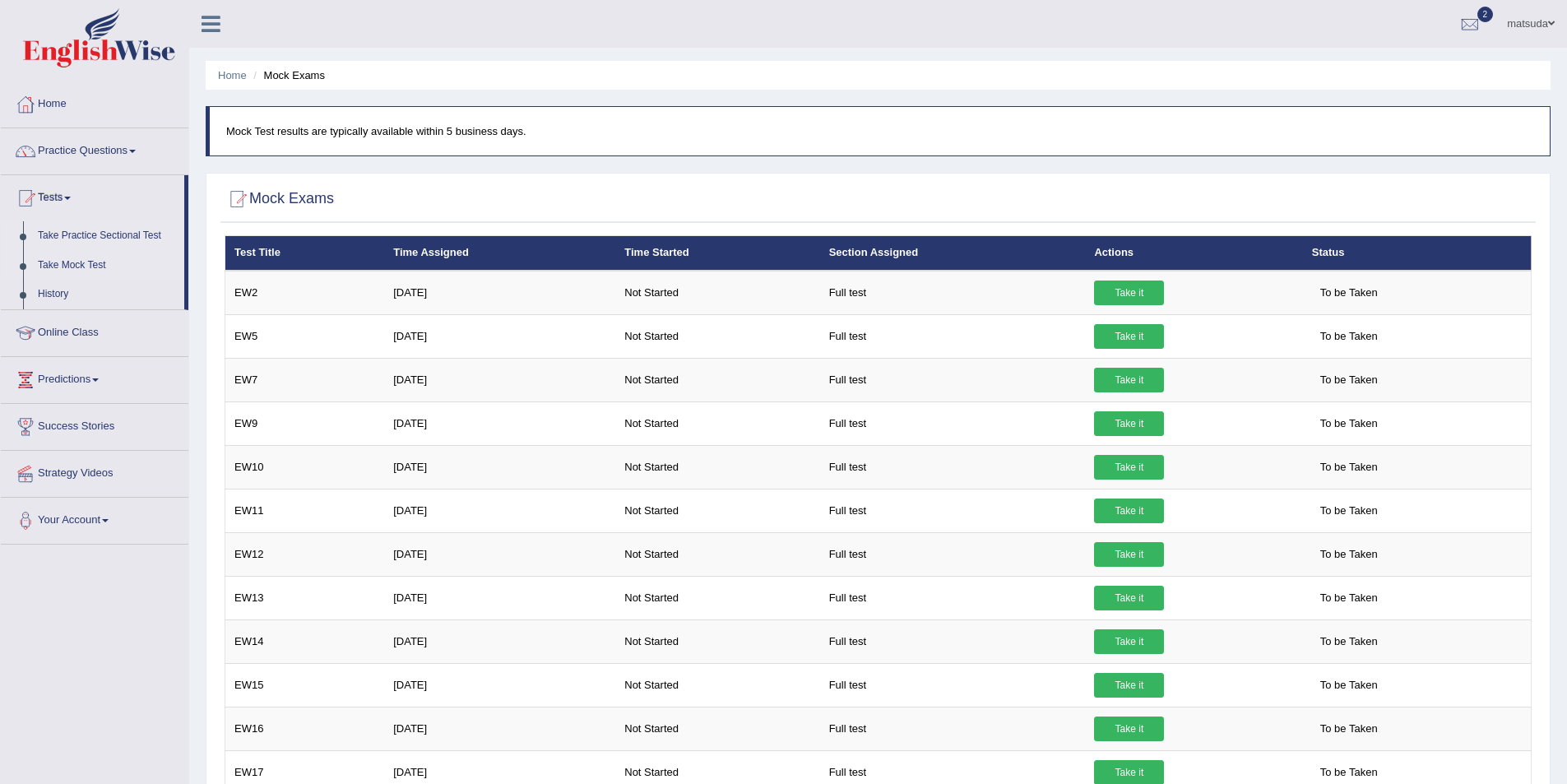
click at [138, 235] on link "Take Practice Sectional Test" at bounding box center [107, 235] width 153 height 30
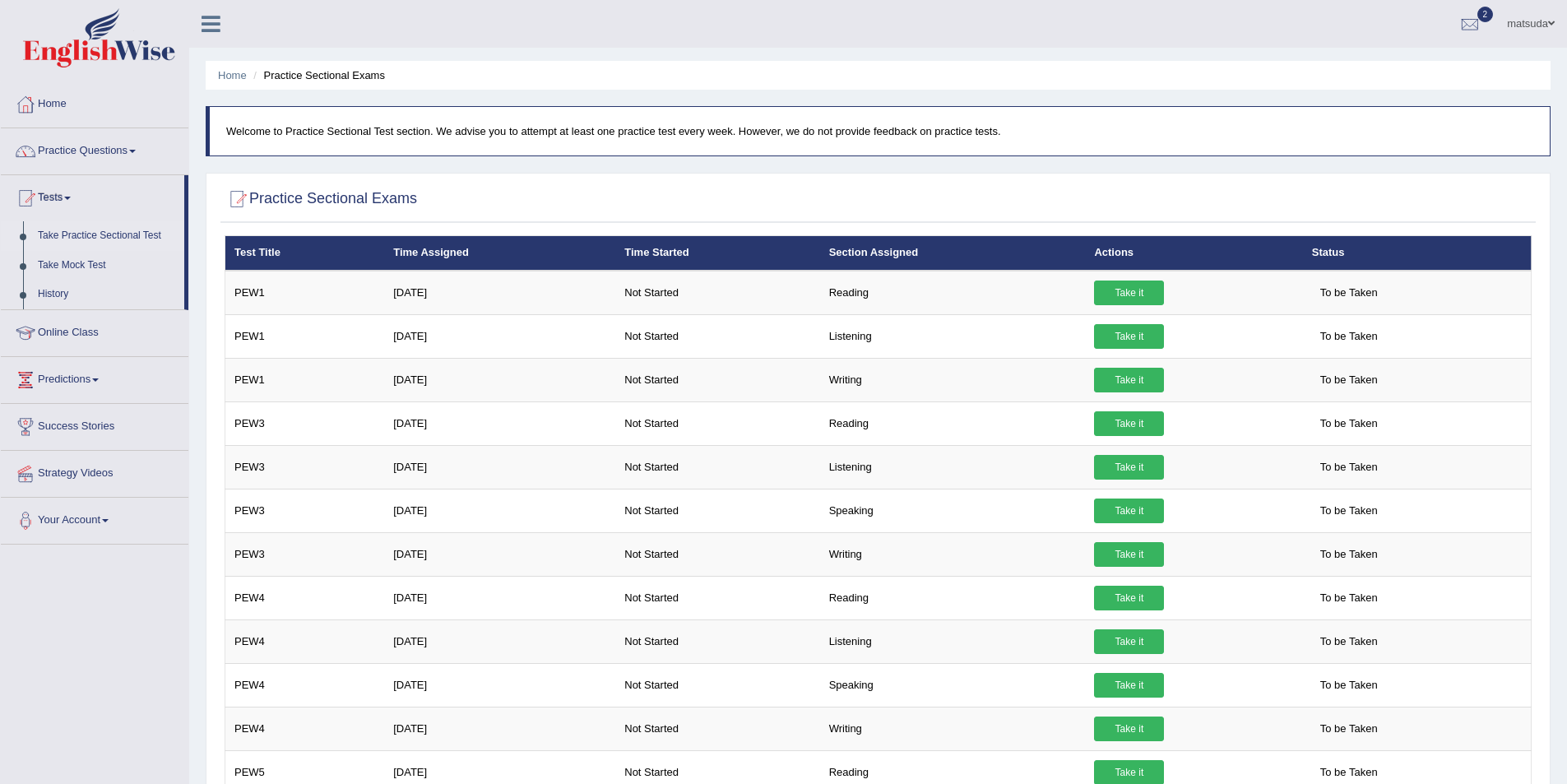
click at [66, 229] on link "Take Practice Sectional Test" at bounding box center [107, 235] width 153 height 30
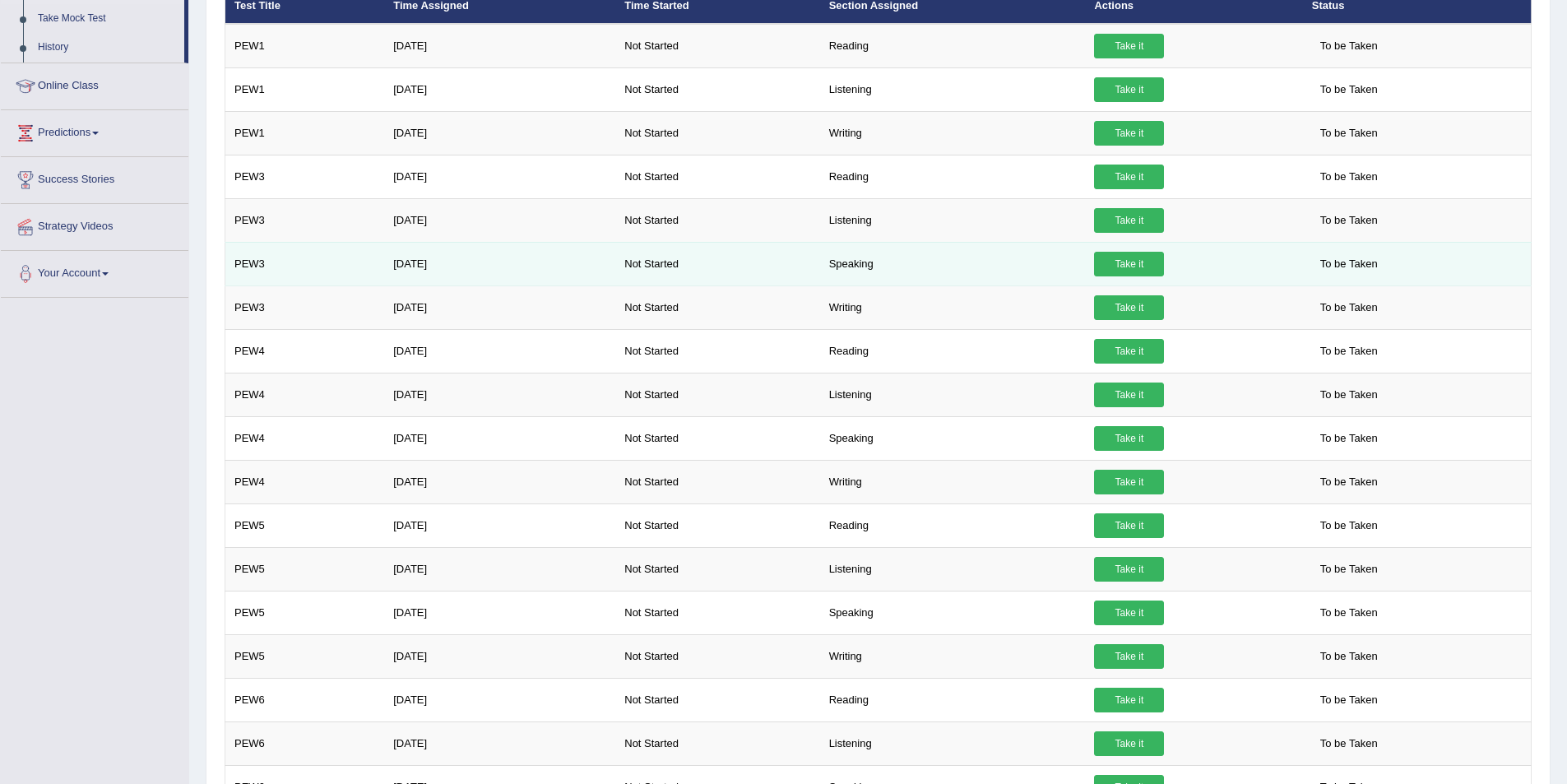
click at [1115, 264] on link "Take it" at bounding box center [1128, 263] width 70 height 24
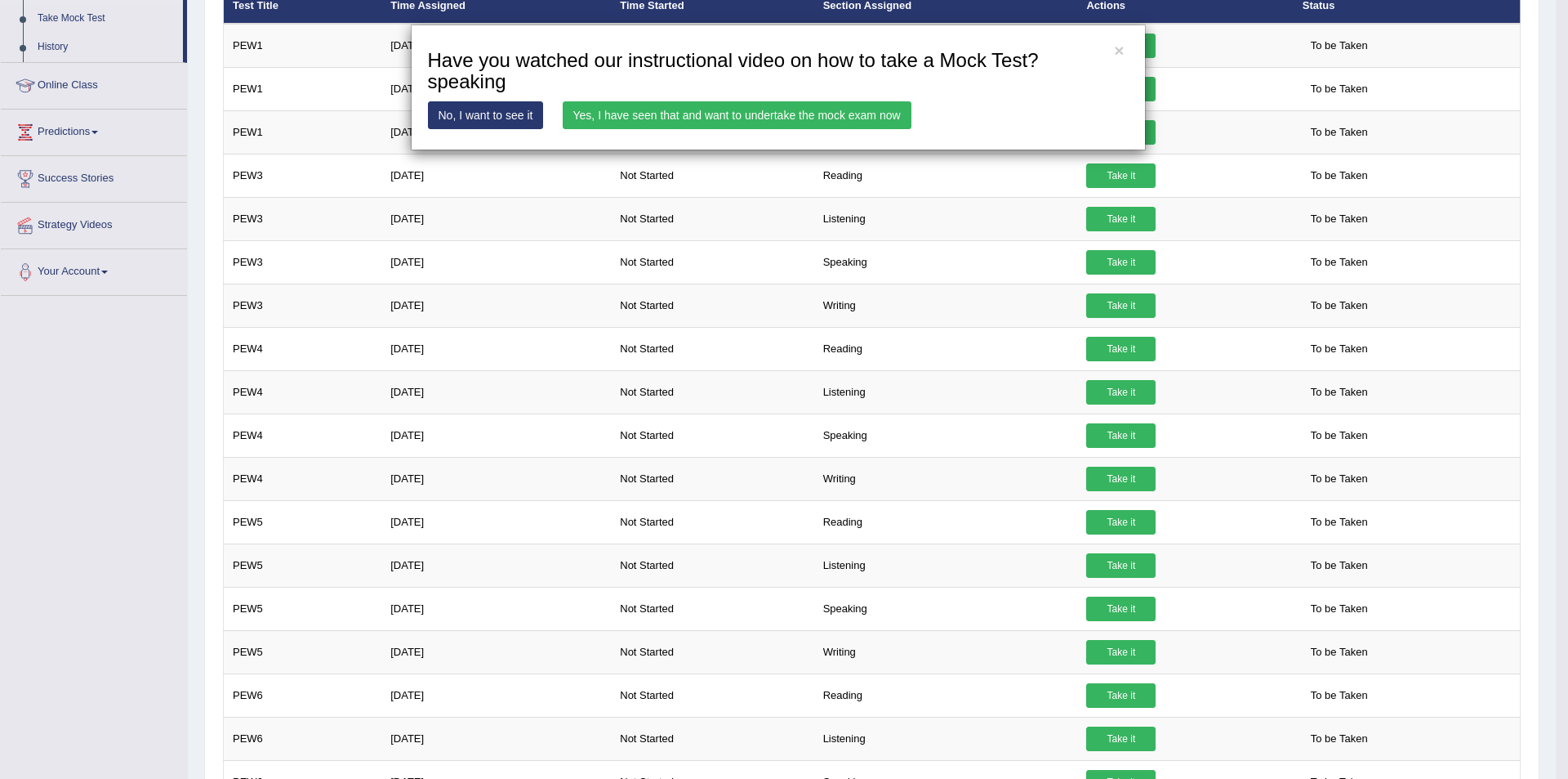
click at [706, 117] on link "Yes, I have seen that and want to undertake the mock exam now" at bounding box center [737, 115] width 349 height 28
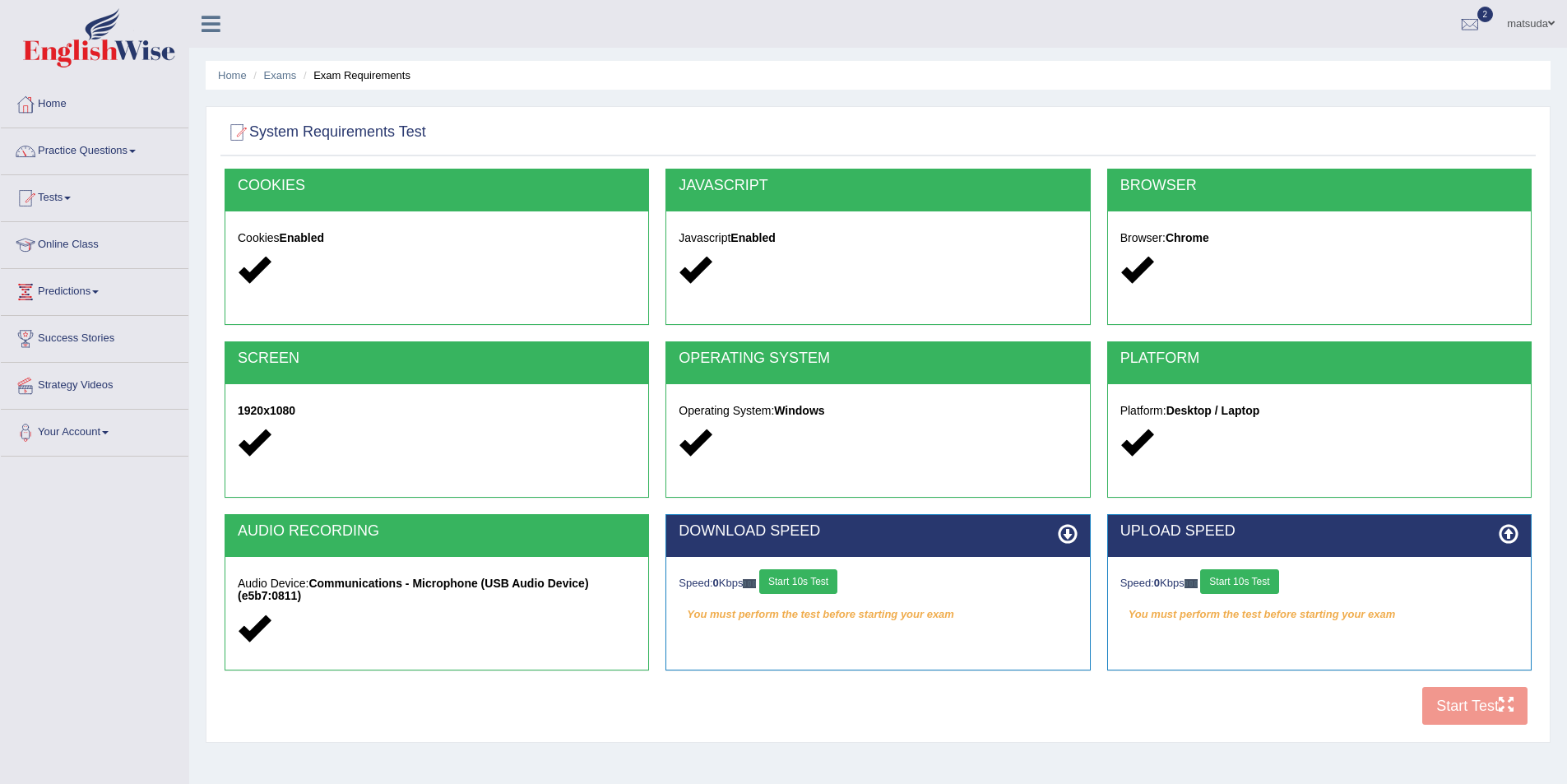
click at [838, 569] on button "Start 10s Test" at bounding box center [798, 581] width 79 height 24
click at [1263, 582] on button "Start 10s Test" at bounding box center [1239, 581] width 79 height 24
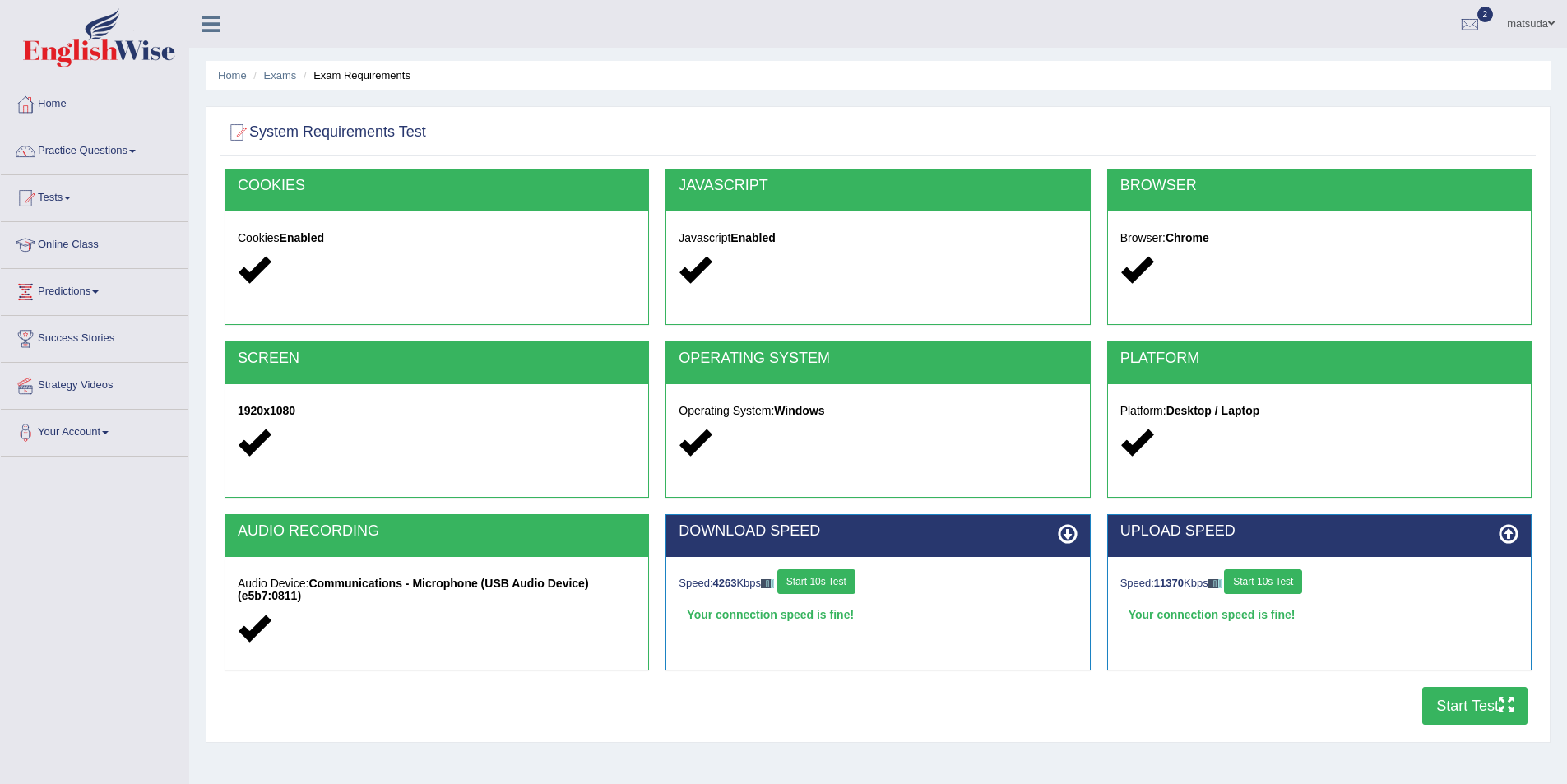
click at [1462, 693] on button "Start Test" at bounding box center [1475, 706] width 106 height 38
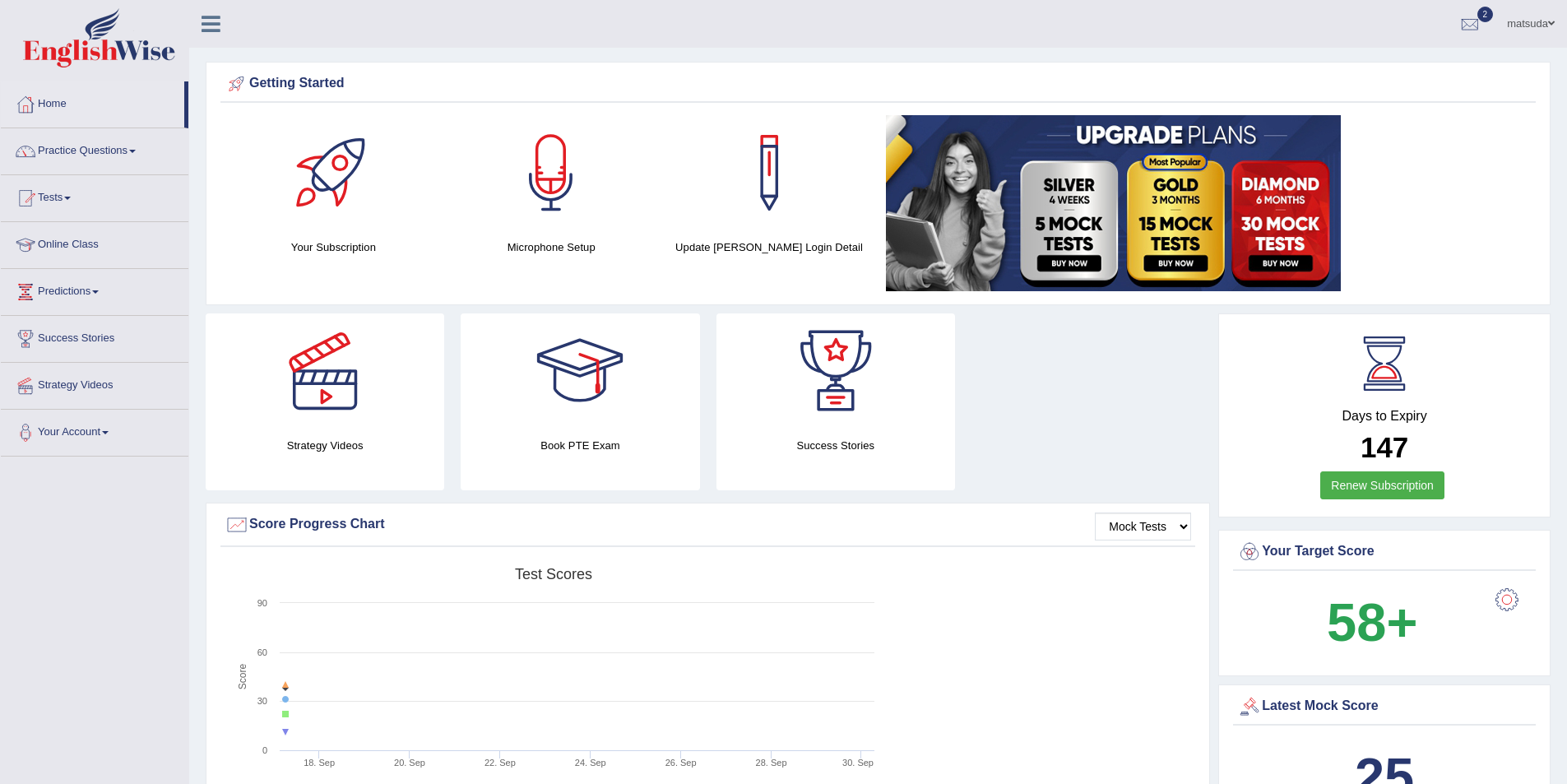
click at [77, 193] on link "Tests" at bounding box center [95, 196] width 188 height 42
click at [101, 264] on link "Take Mock Test" at bounding box center [107, 265] width 153 height 30
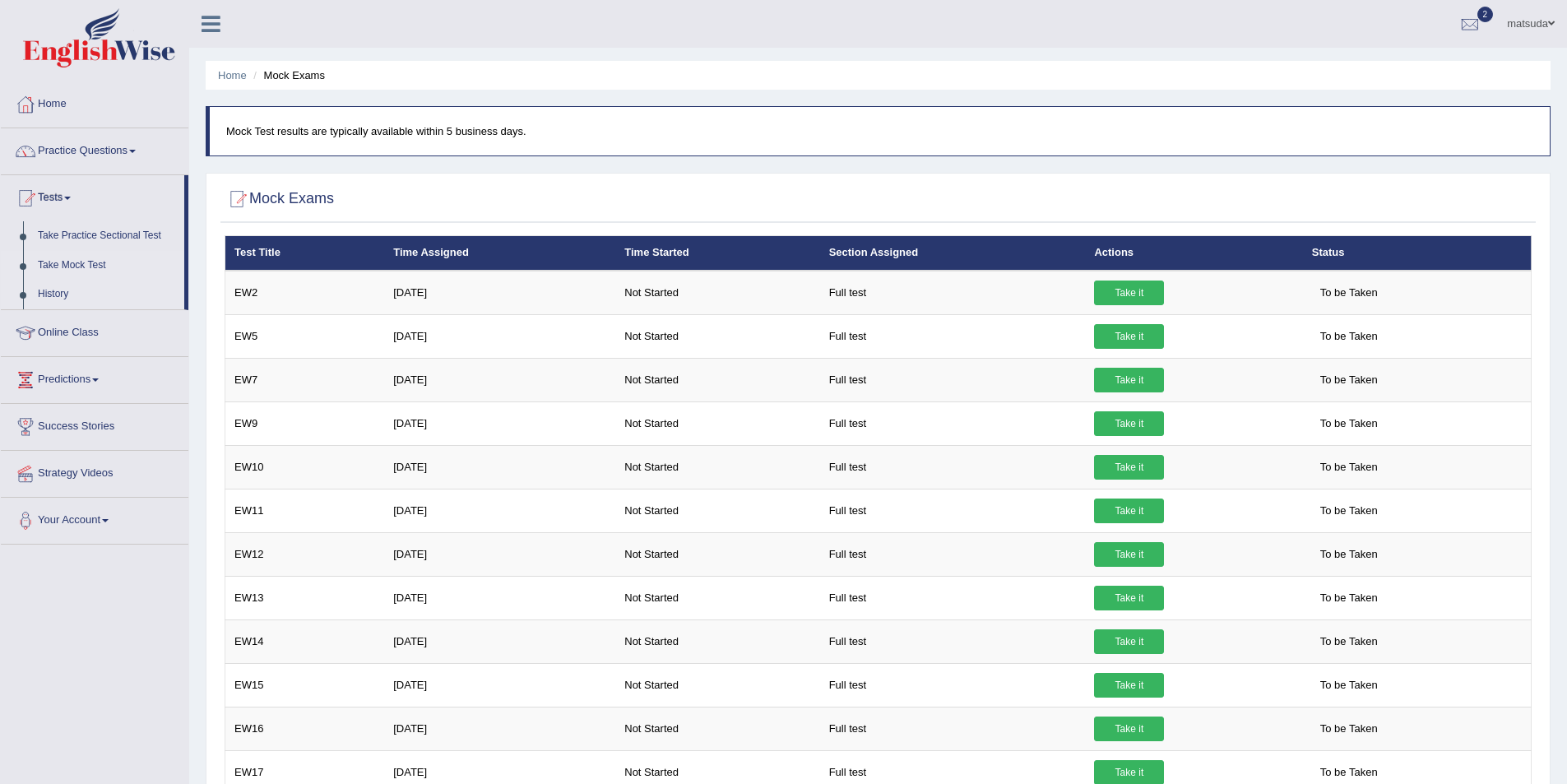
click at [64, 295] on link "History" at bounding box center [107, 294] width 153 height 30
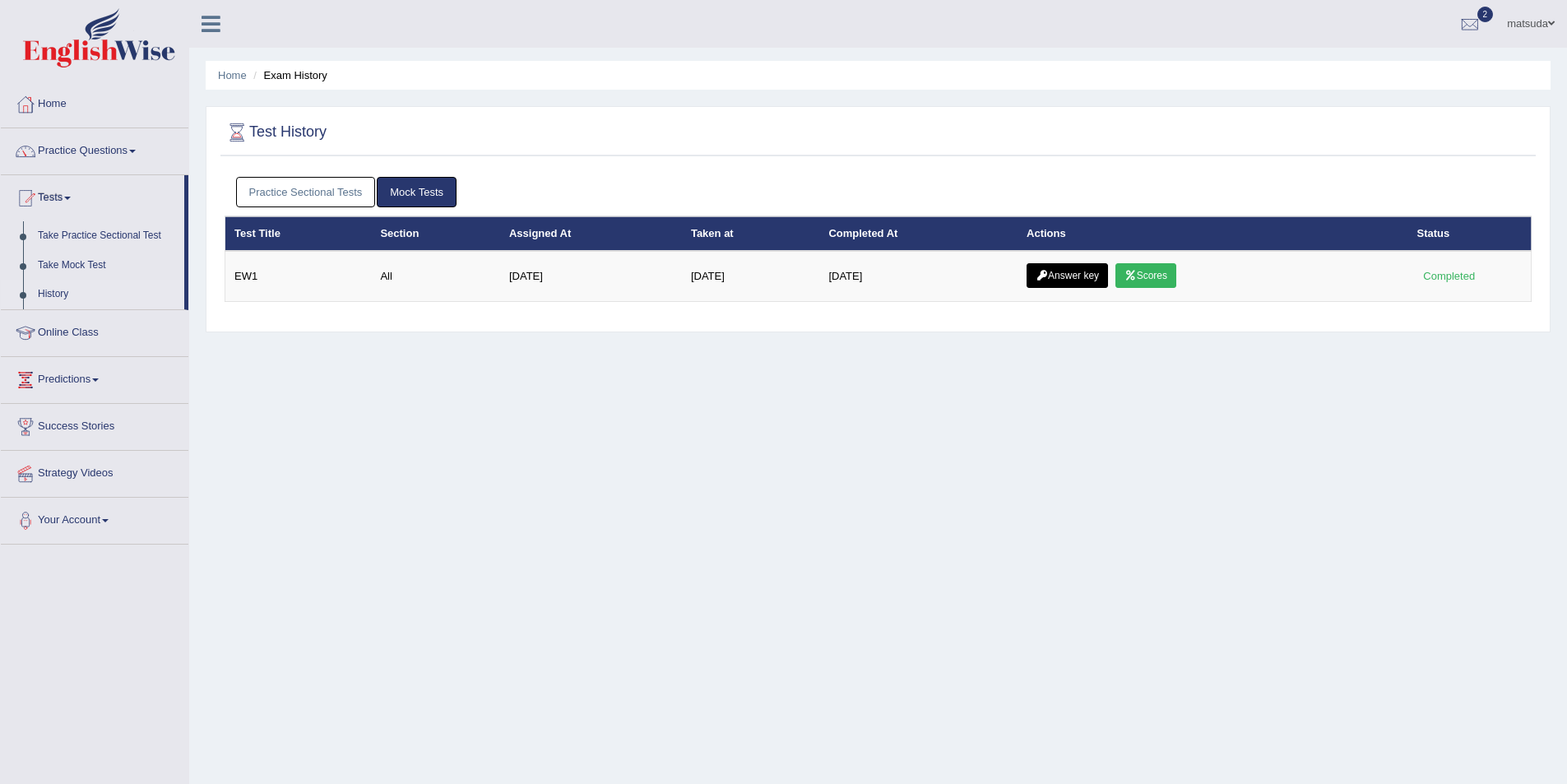
click at [312, 199] on link "Practice Sectional Tests" at bounding box center [306, 192] width 140 height 31
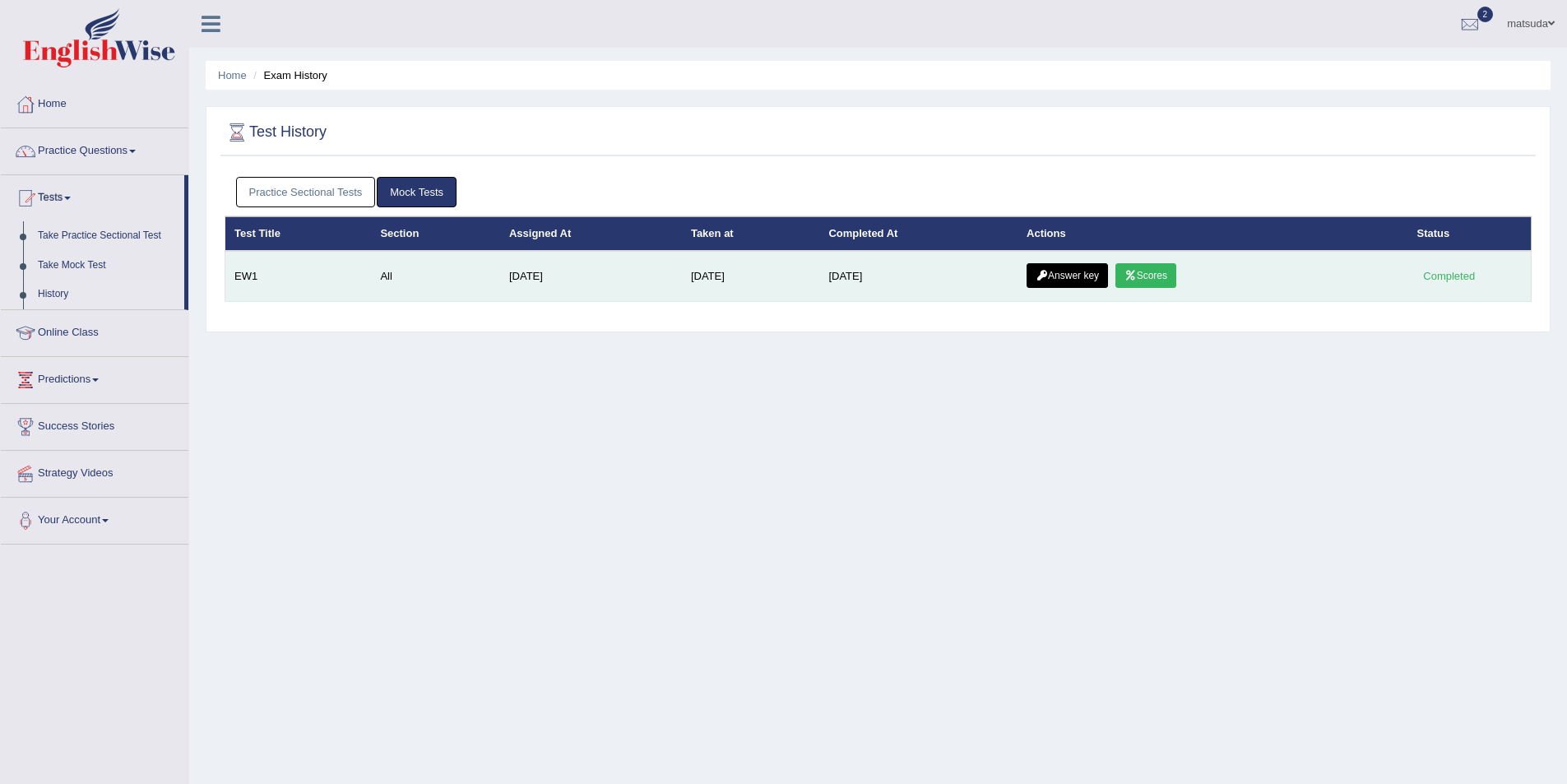
click at [1154, 274] on link "Scores" at bounding box center [1145, 275] width 60 height 24
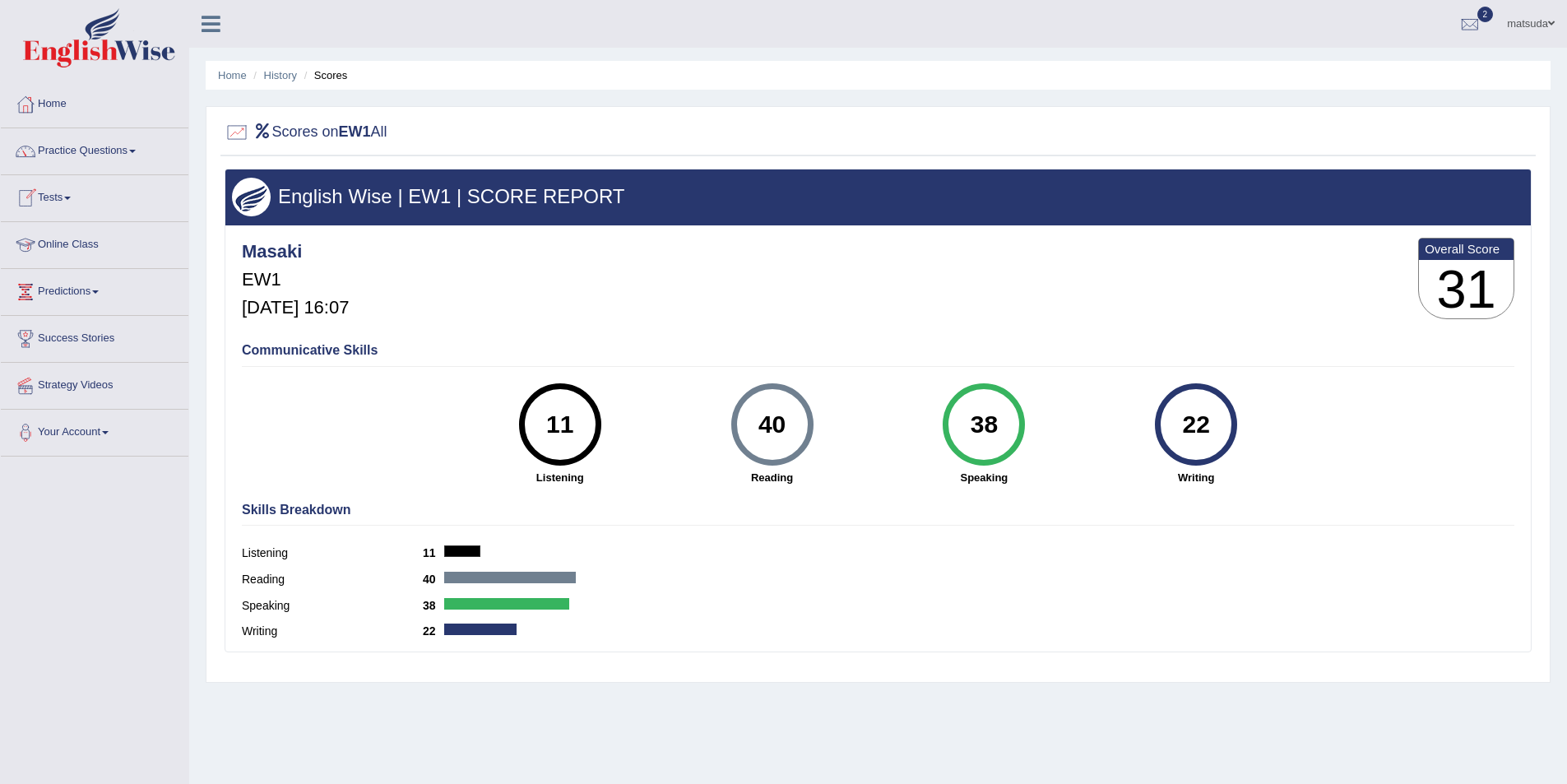
click at [79, 190] on link "Tests" at bounding box center [95, 196] width 188 height 42
click at [70, 292] on link "History" at bounding box center [107, 294] width 153 height 30
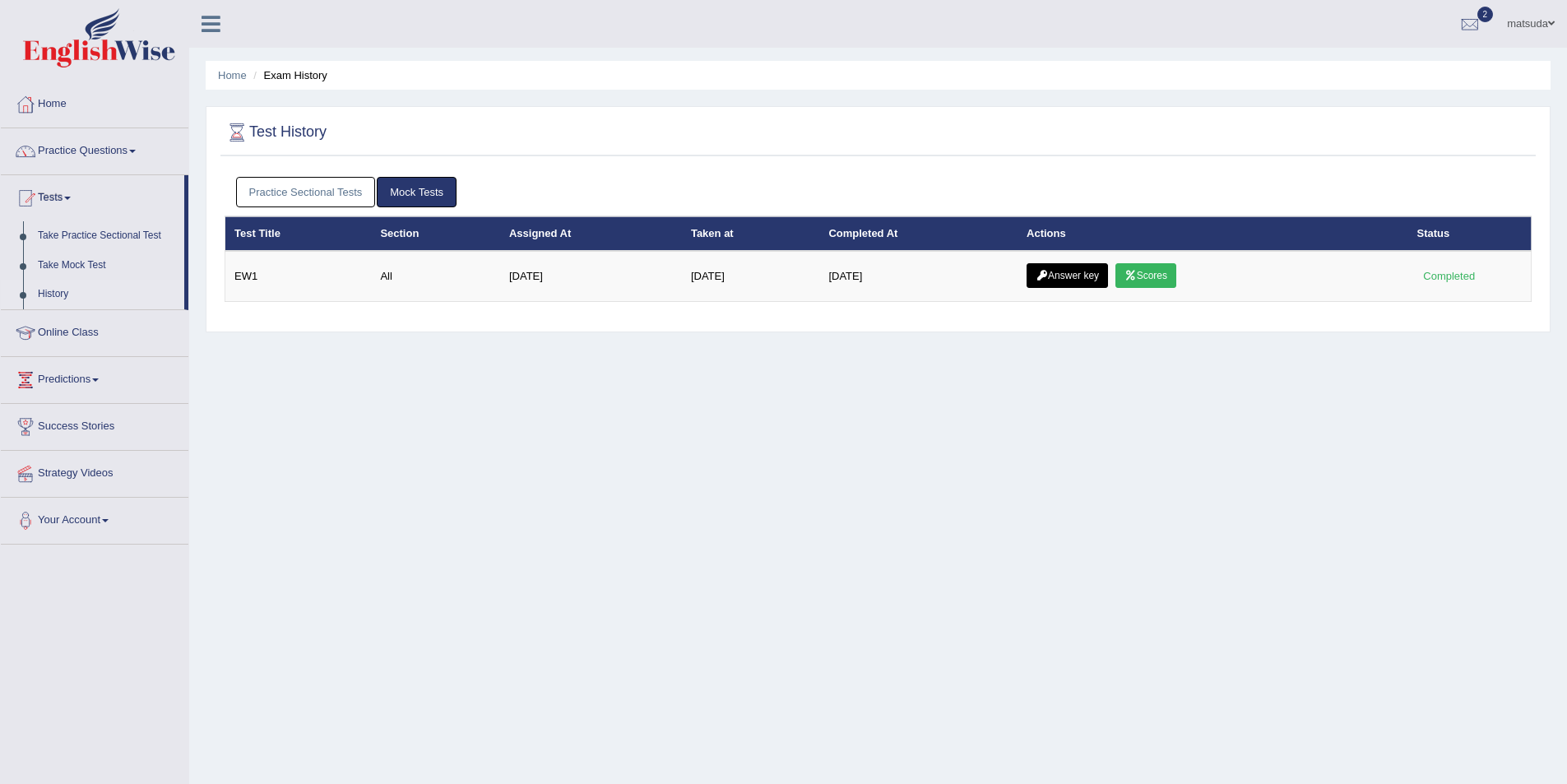
click at [306, 192] on link "Practice Sectional Tests" at bounding box center [306, 192] width 140 height 31
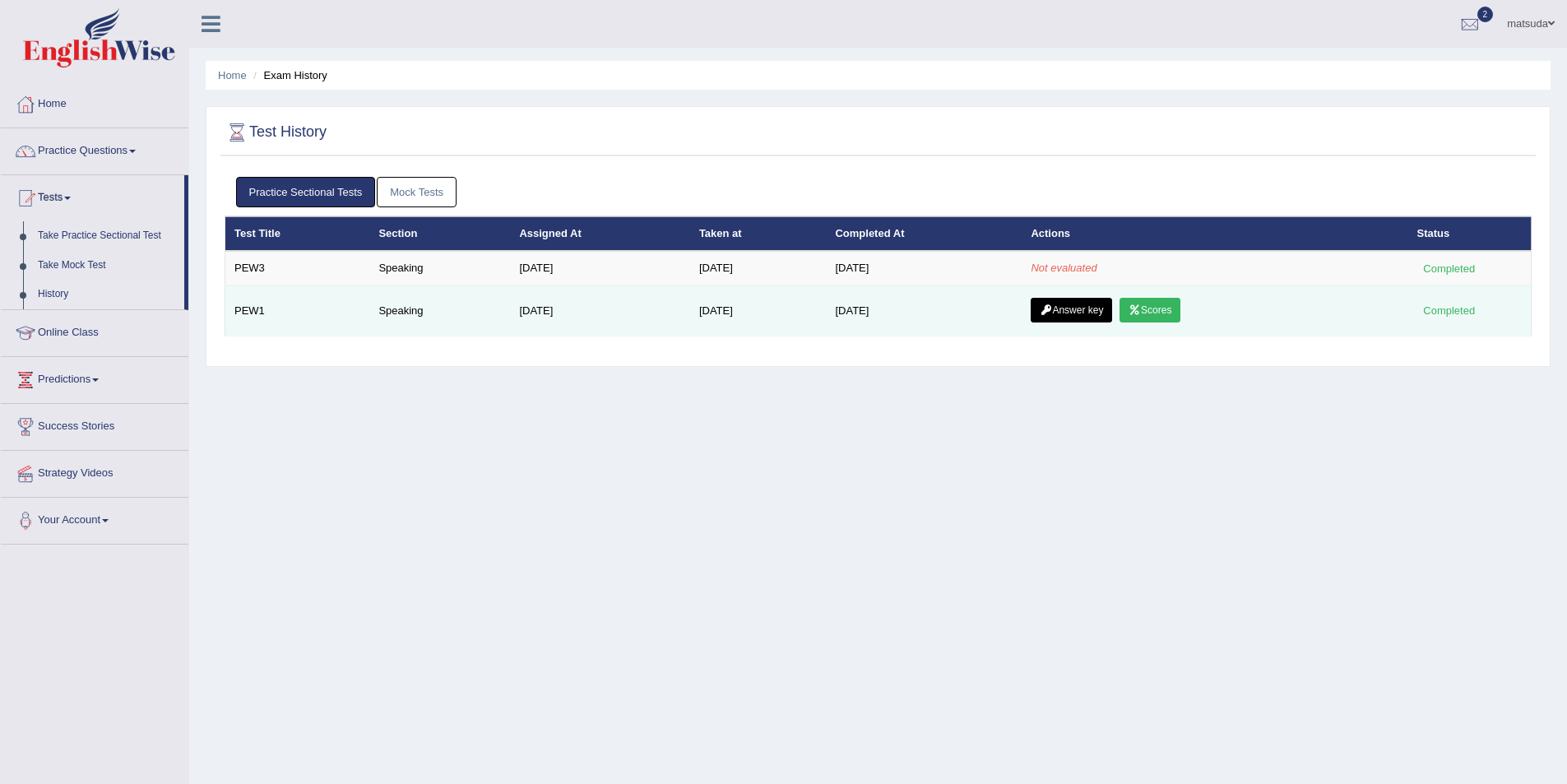
click at [1180, 312] on link "Scores" at bounding box center [1150, 309] width 60 height 24
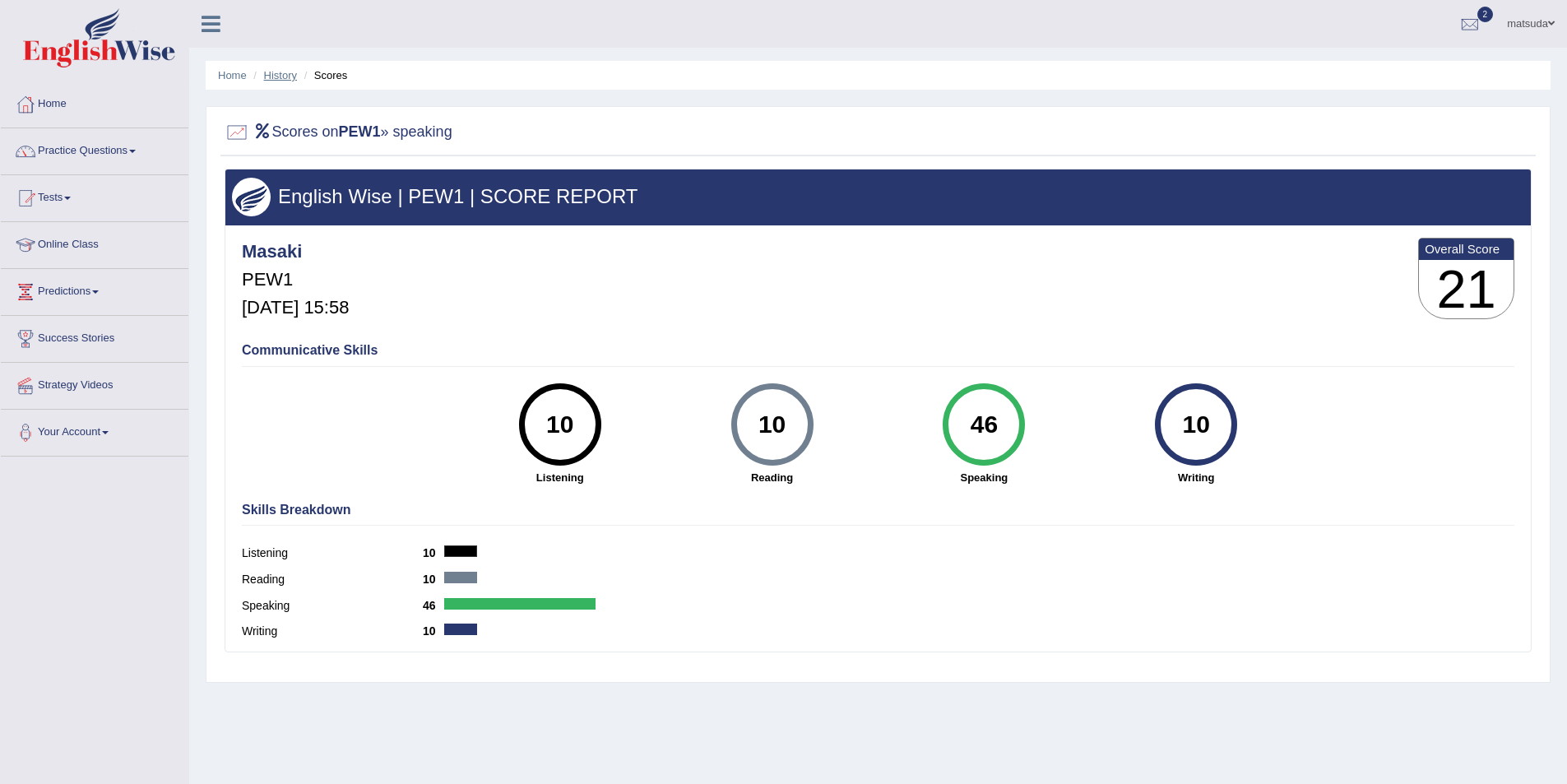
click at [283, 73] on link "History" at bounding box center [281, 76] width 32 height 13
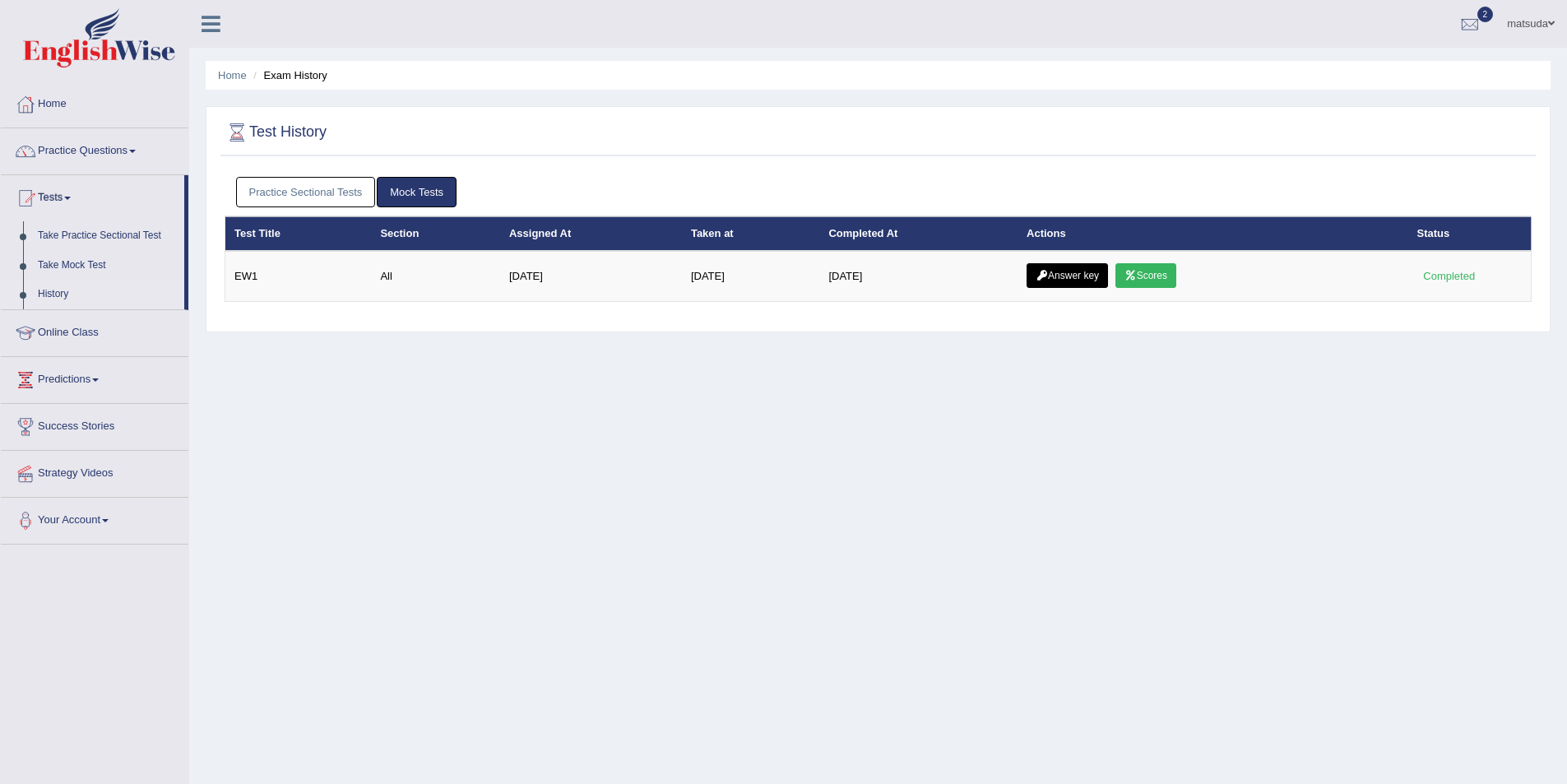
click at [362, 194] on link "Practice Sectional Tests" at bounding box center [306, 192] width 140 height 31
click at [321, 186] on link "Practice Sectional Tests" at bounding box center [306, 192] width 140 height 31
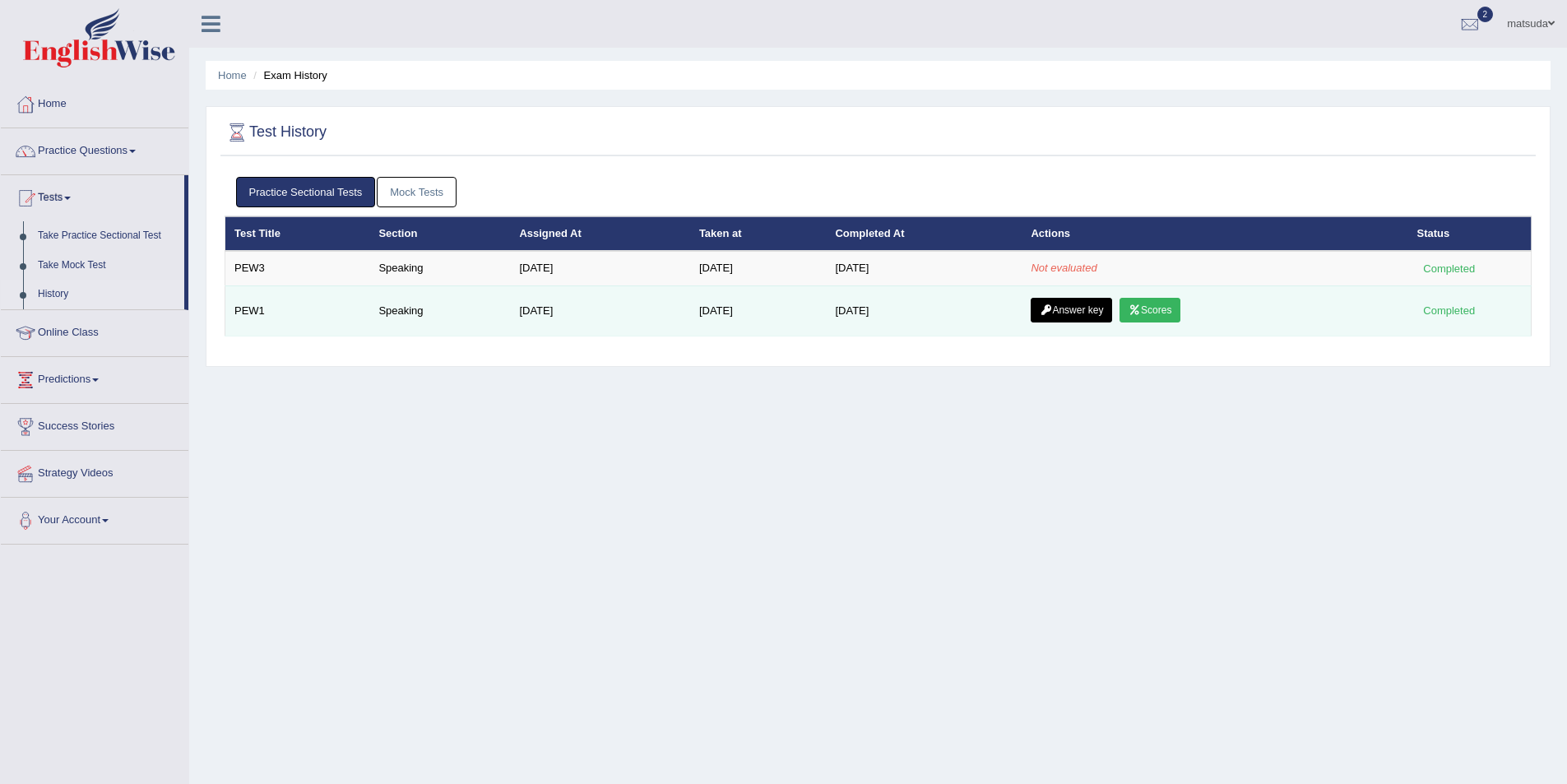
click at [1168, 308] on link "Scores" at bounding box center [1150, 309] width 60 height 24
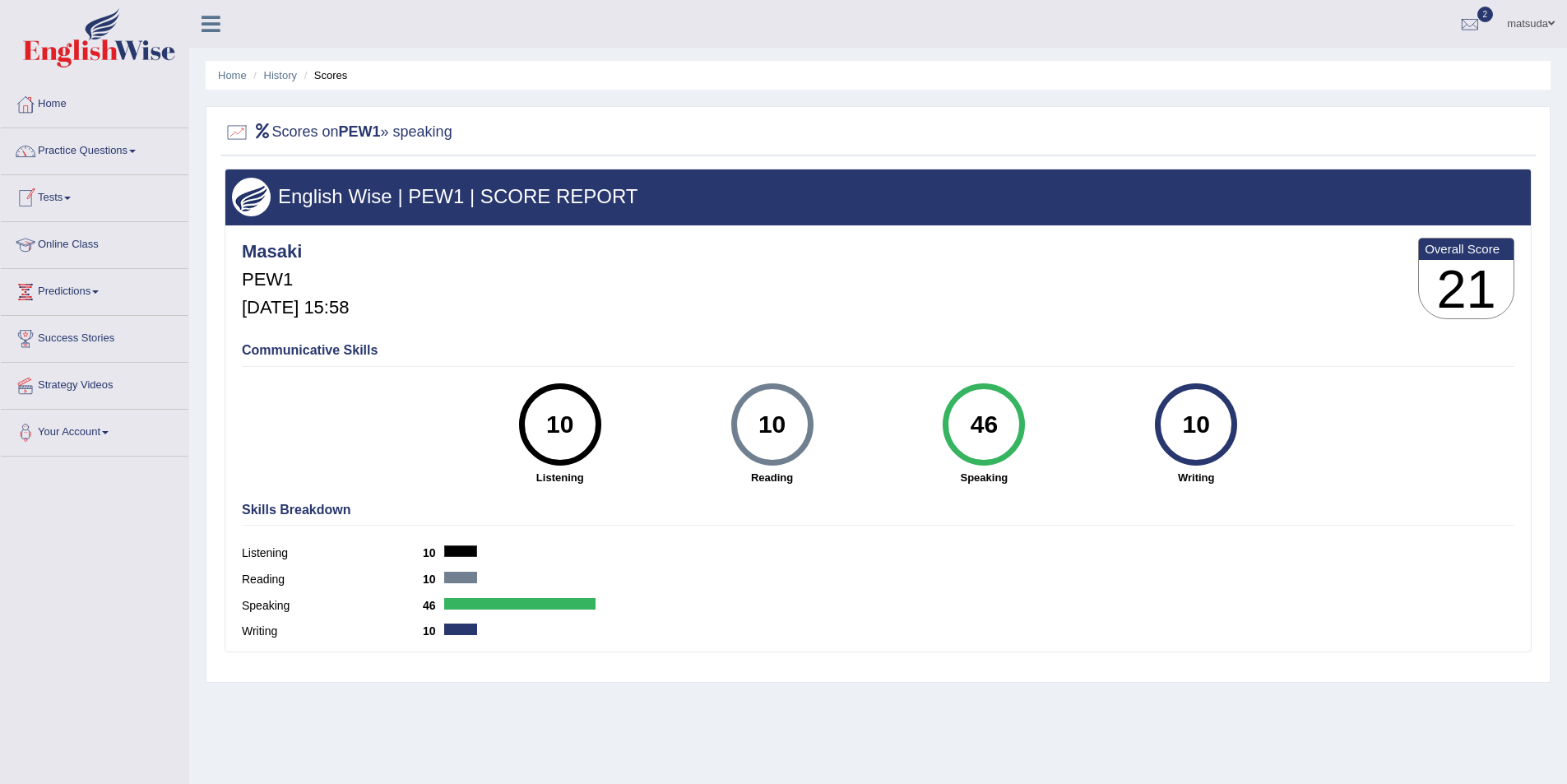
click at [54, 193] on link "Tests" at bounding box center [95, 196] width 188 height 42
click at [70, 292] on link "History" at bounding box center [107, 294] width 153 height 30
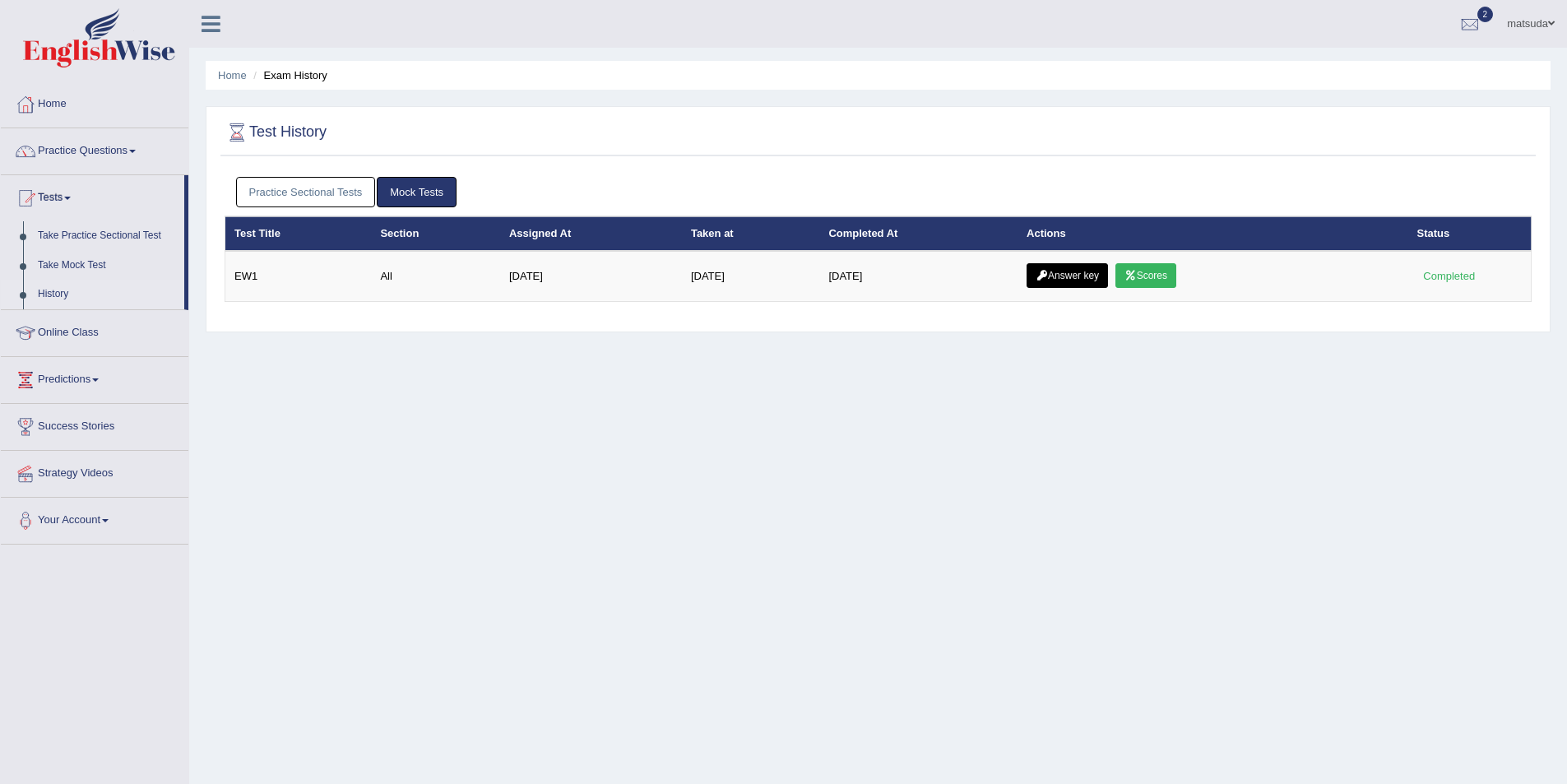
click at [309, 191] on link "Practice Sectional Tests" at bounding box center [306, 192] width 140 height 31
click at [307, 185] on link "Practice Sectional Tests" at bounding box center [306, 192] width 140 height 31
click at [310, 190] on link "Practice Sectional Tests" at bounding box center [306, 192] width 140 height 31
click at [358, 195] on link "Practice Sectional Tests" at bounding box center [306, 192] width 140 height 31
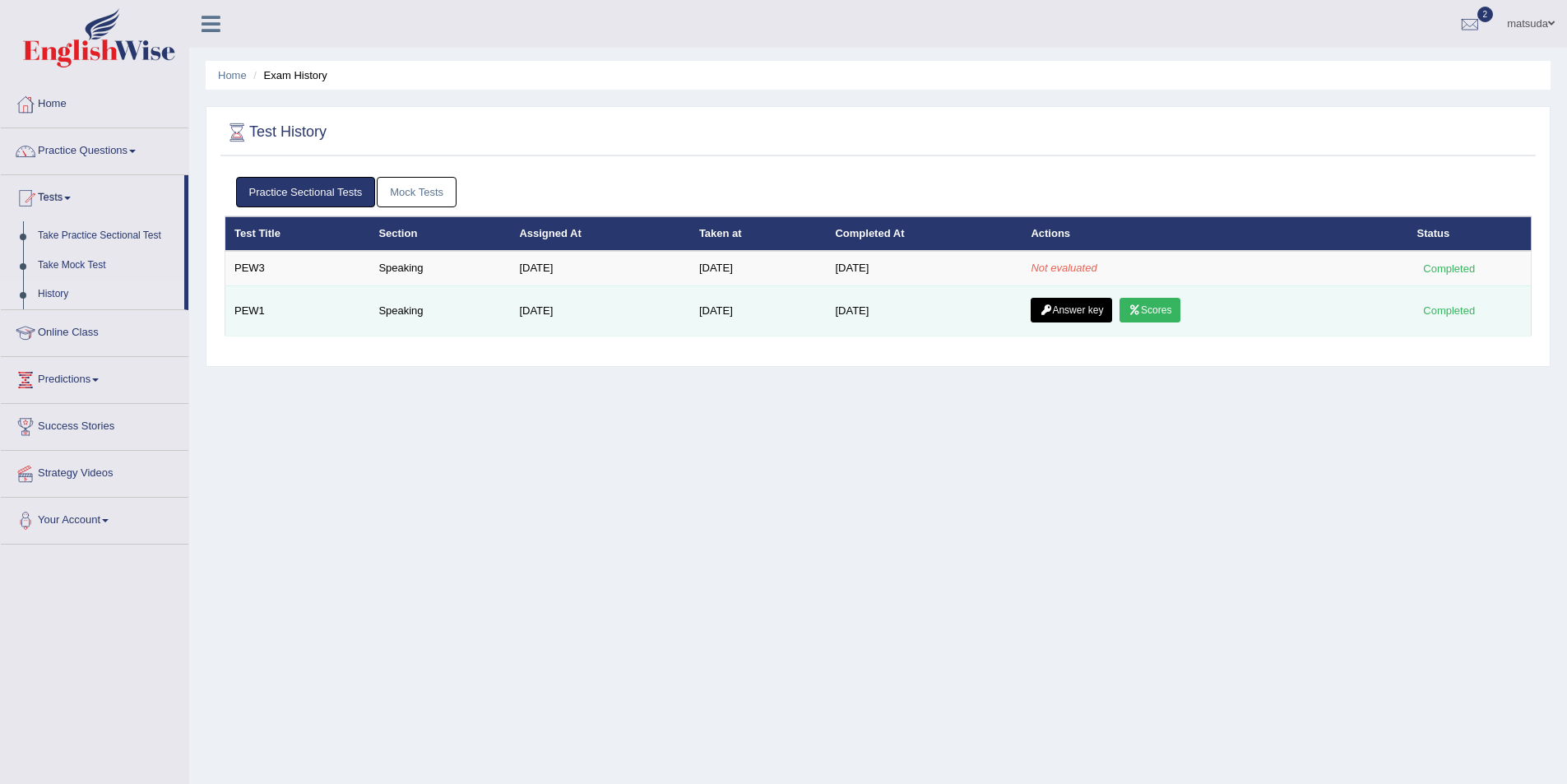
scroll to position [79, 0]
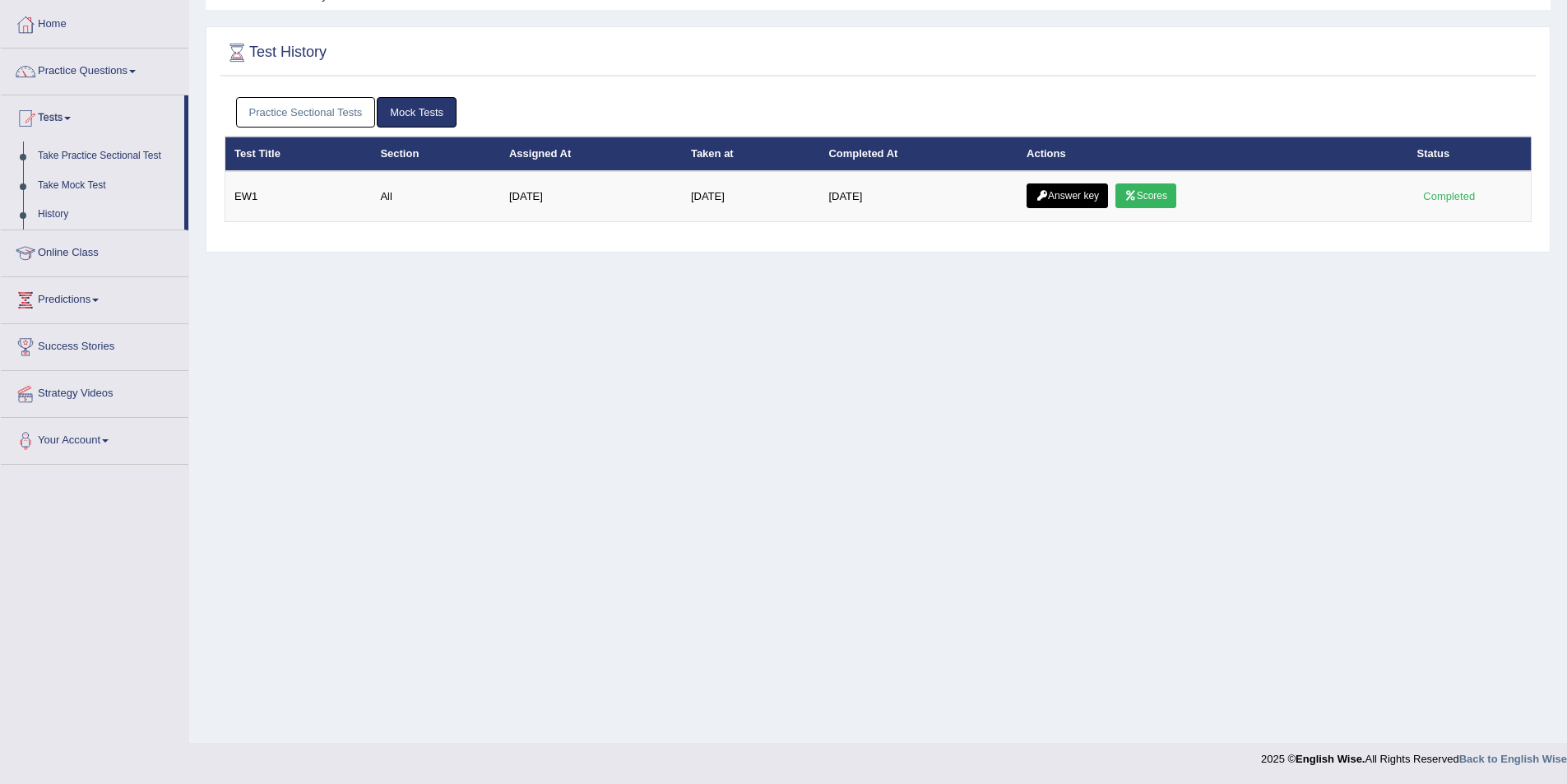
click at [348, 119] on link "Practice Sectional Tests" at bounding box center [306, 113] width 140 height 31
click at [285, 117] on link "Practice Sectional Tests" at bounding box center [306, 113] width 140 height 31
click at [318, 104] on link "Practice Sectional Tests" at bounding box center [306, 113] width 140 height 31
click at [349, 116] on link "Practice Sectional Tests" at bounding box center [306, 113] width 140 height 31
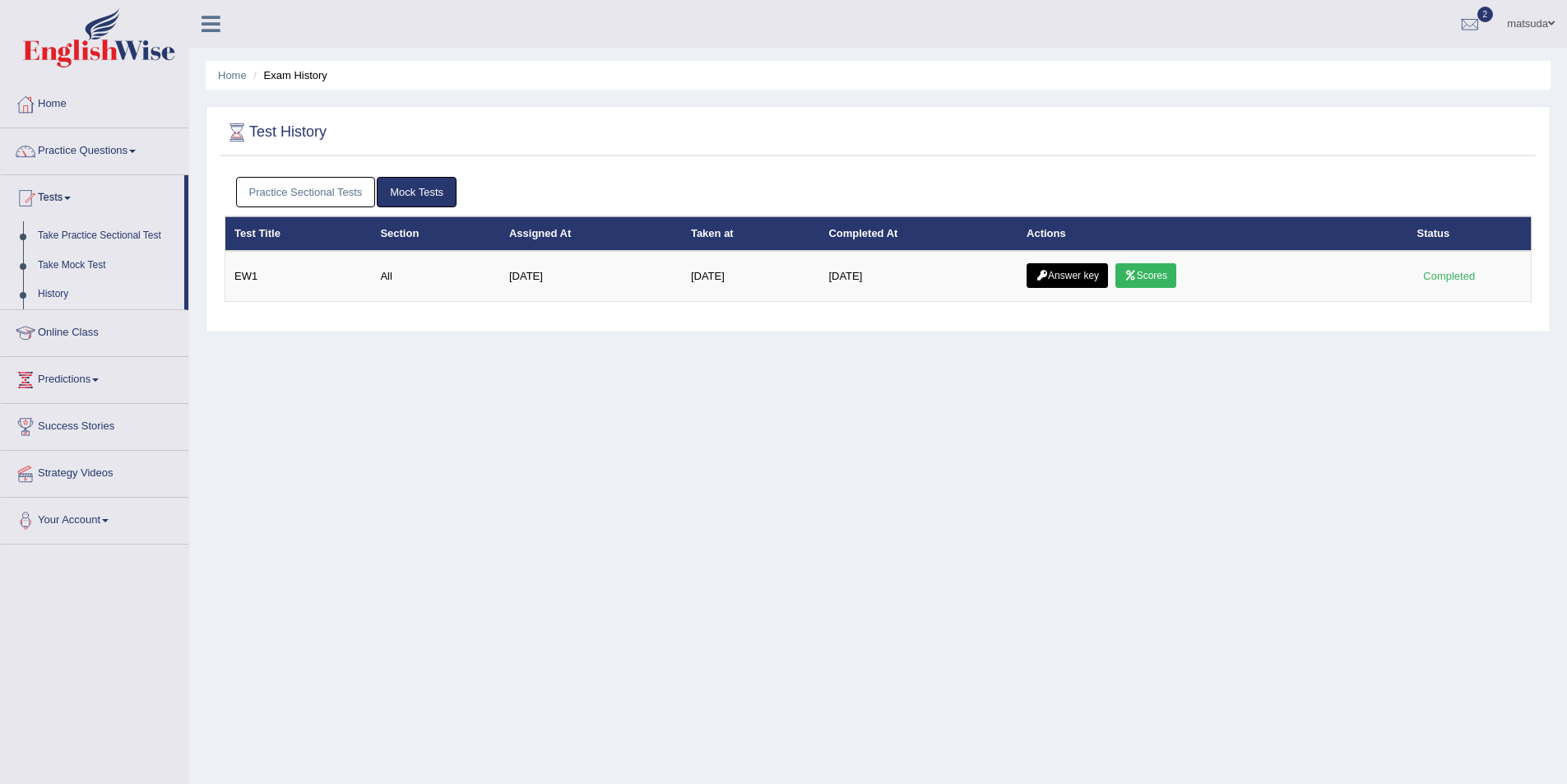
click at [319, 191] on link "Practice Sectional Tests" at bounding box center [306, 192] width 140 height 31
click at [310, 196] on link "Practice Sectional Tests" at bounding box center [306, 192] width 140 height 31
click at [327, 191] on link "Practice Sectional Tests" at bounding box center [306, 192] width 140 height 31
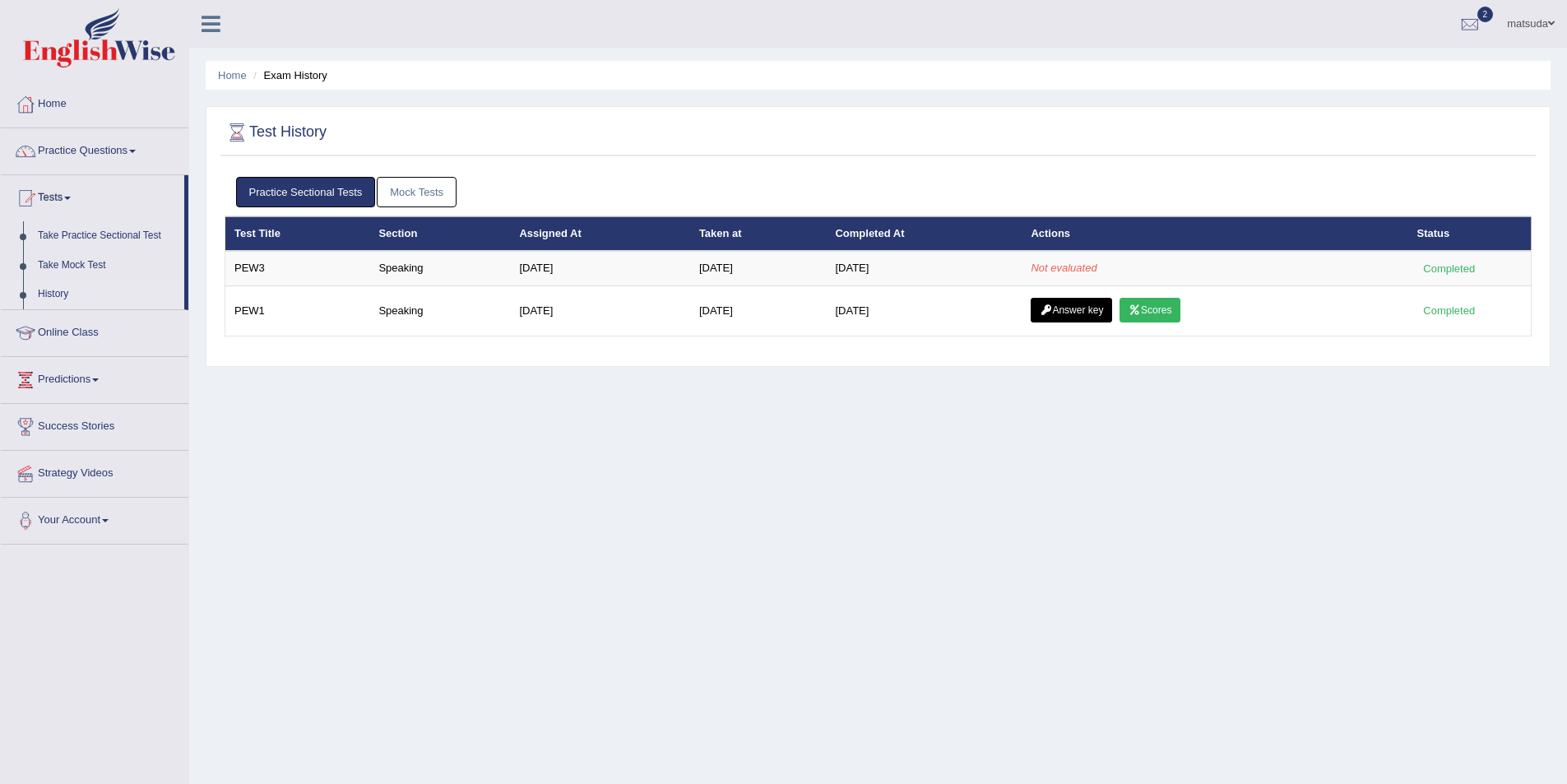
click at [304, 185] on link "Practice Sectional Tests" at bounding box center [306, 192] width 140 height 31
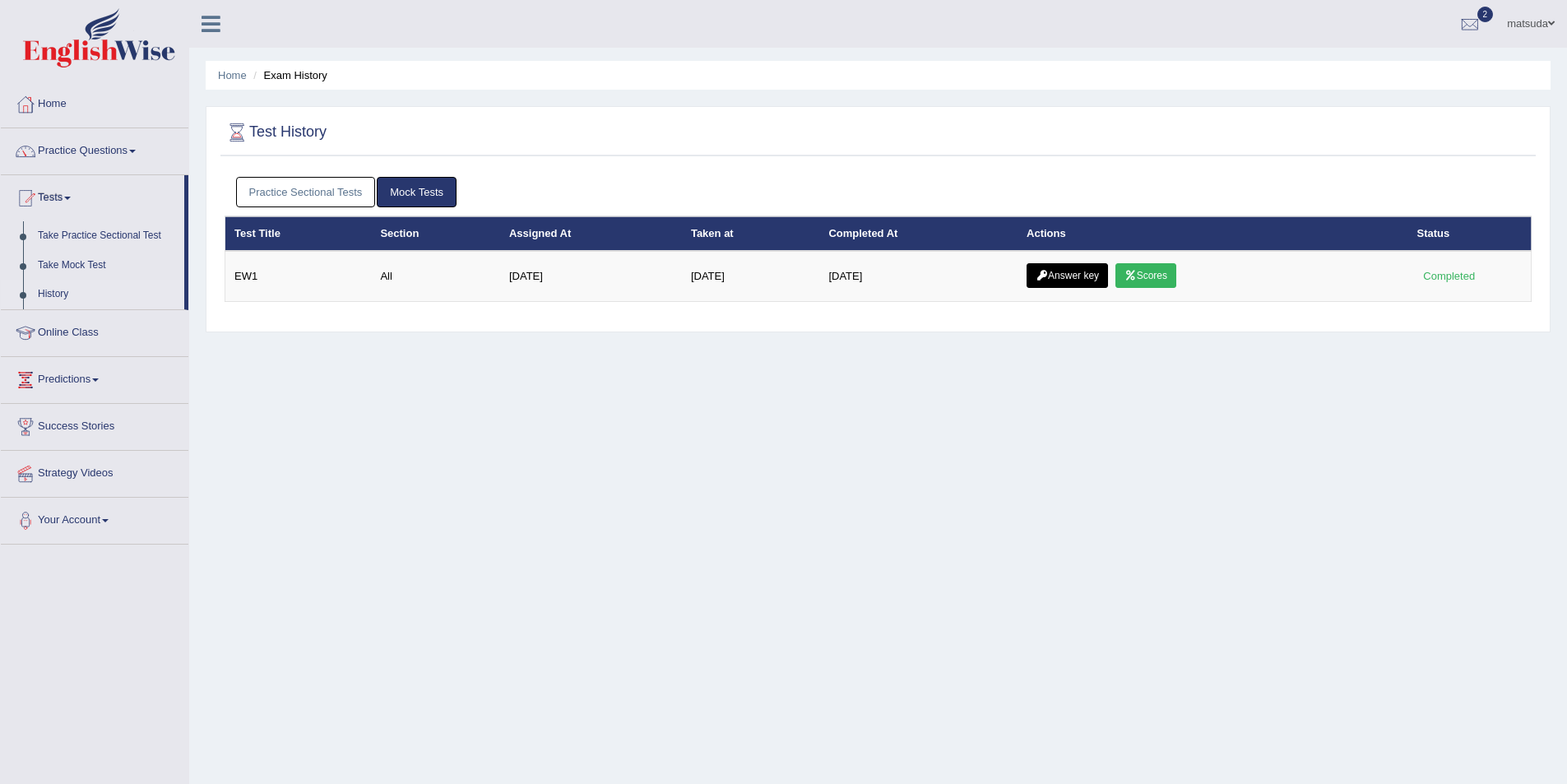
click at [335, 190] on link "Practice Sectional Tests" at bounding box center [306, 192] width 140 height 31
click at [348, 197] on link "Practice Sectional Tests" at bounding box center [306, 192] width 140 height 31
click at [313, 189] on link "Practice Sectional Tests" at bounding box center [306, 192] width 140 height 31
click at [303, 181] on link "Practice Sectional Tests" at bounding box center [306, 192] width 140 height 31
click at [346, 189] on link "Practice Sectional Tests" at bounding box center [306, 192] width 140 height 31
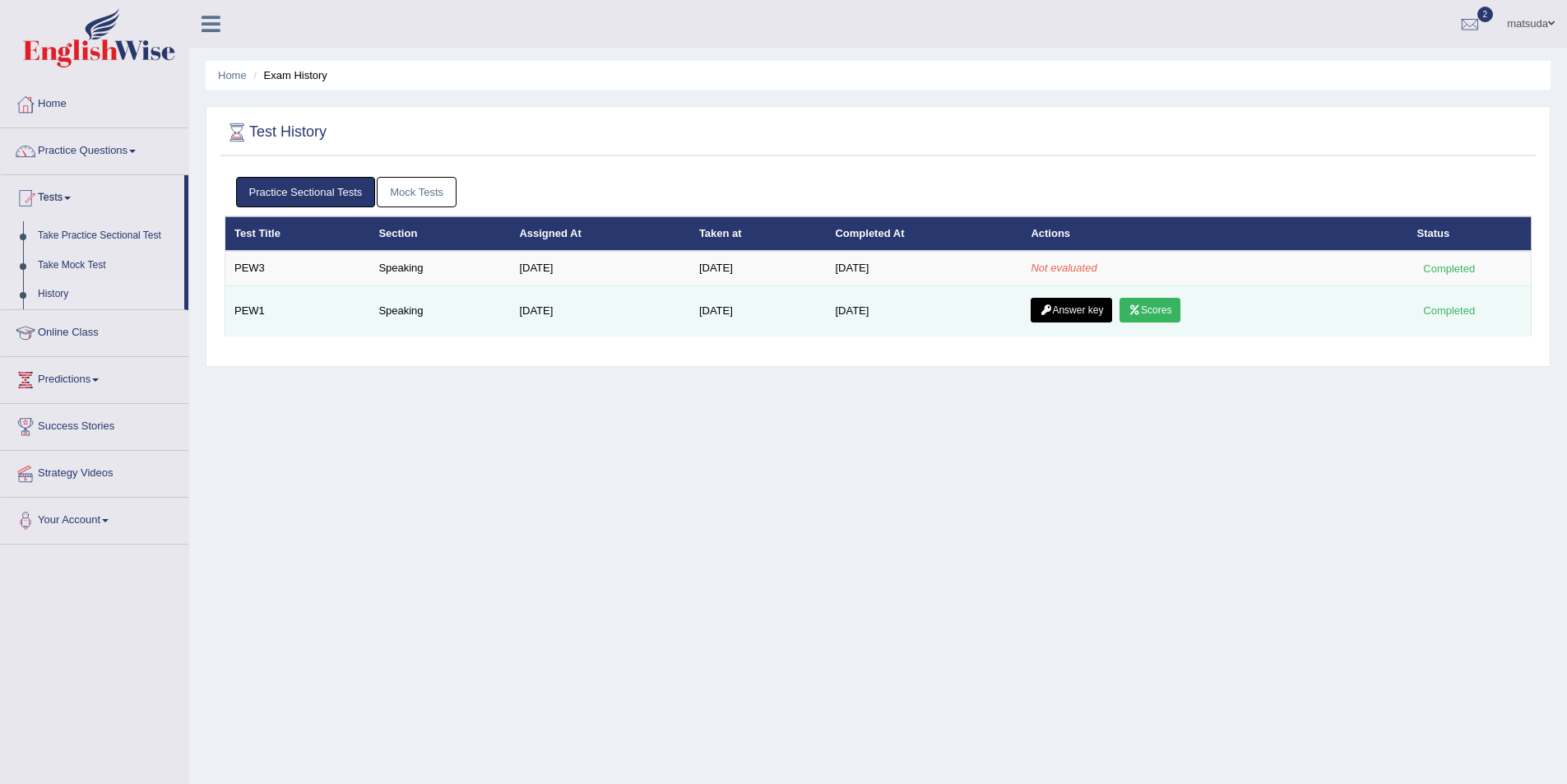
click at [1072, 301] on link "Answer key" at bounding box center [1071, 309] width 81 height 24
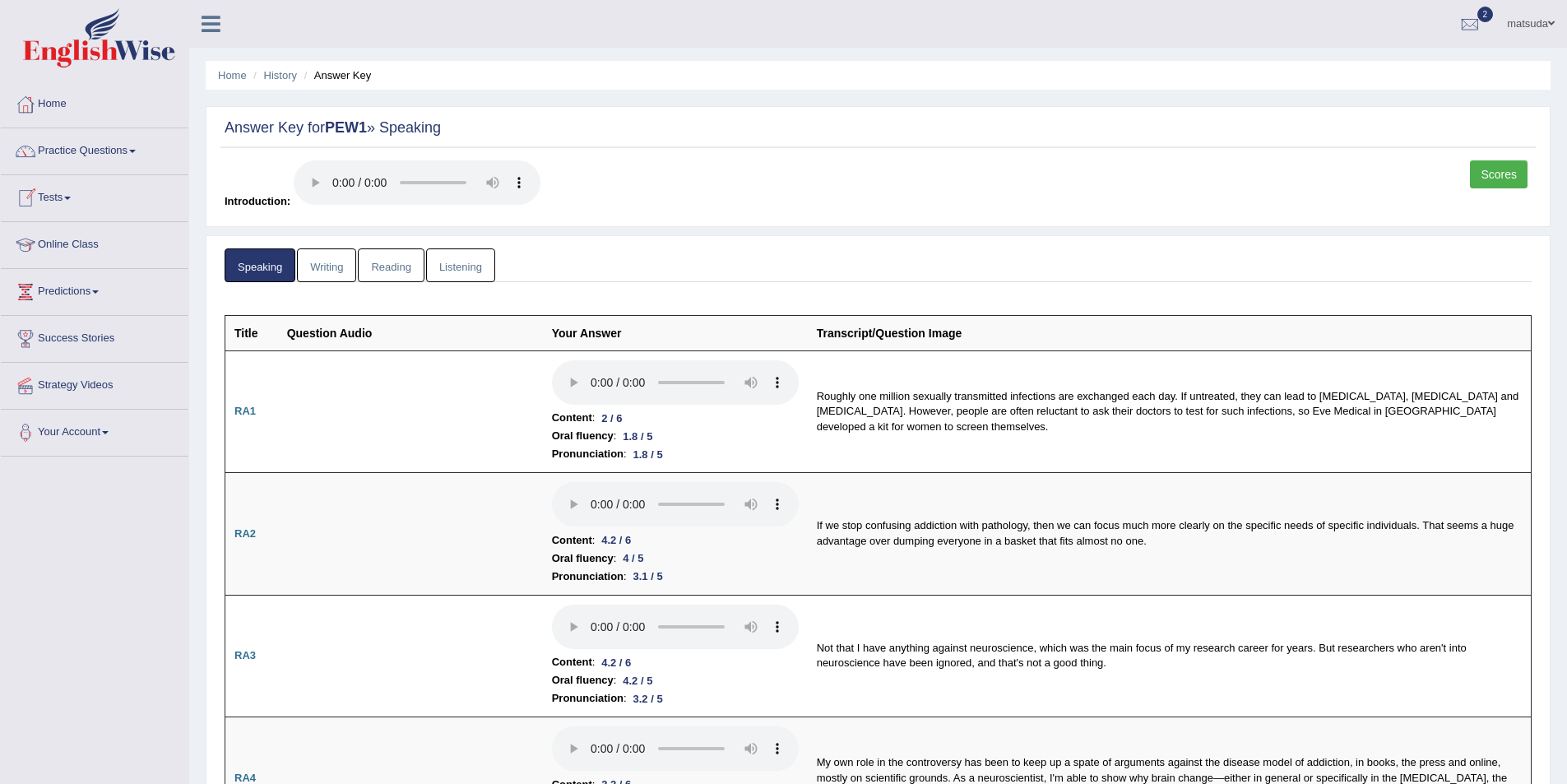
click at [71, 190] on link "Tests" at bounding box center [95, 196] width 188 height 42
click at [105, 291] on link "History" at bounding box center [107, 294] width 153 height 30
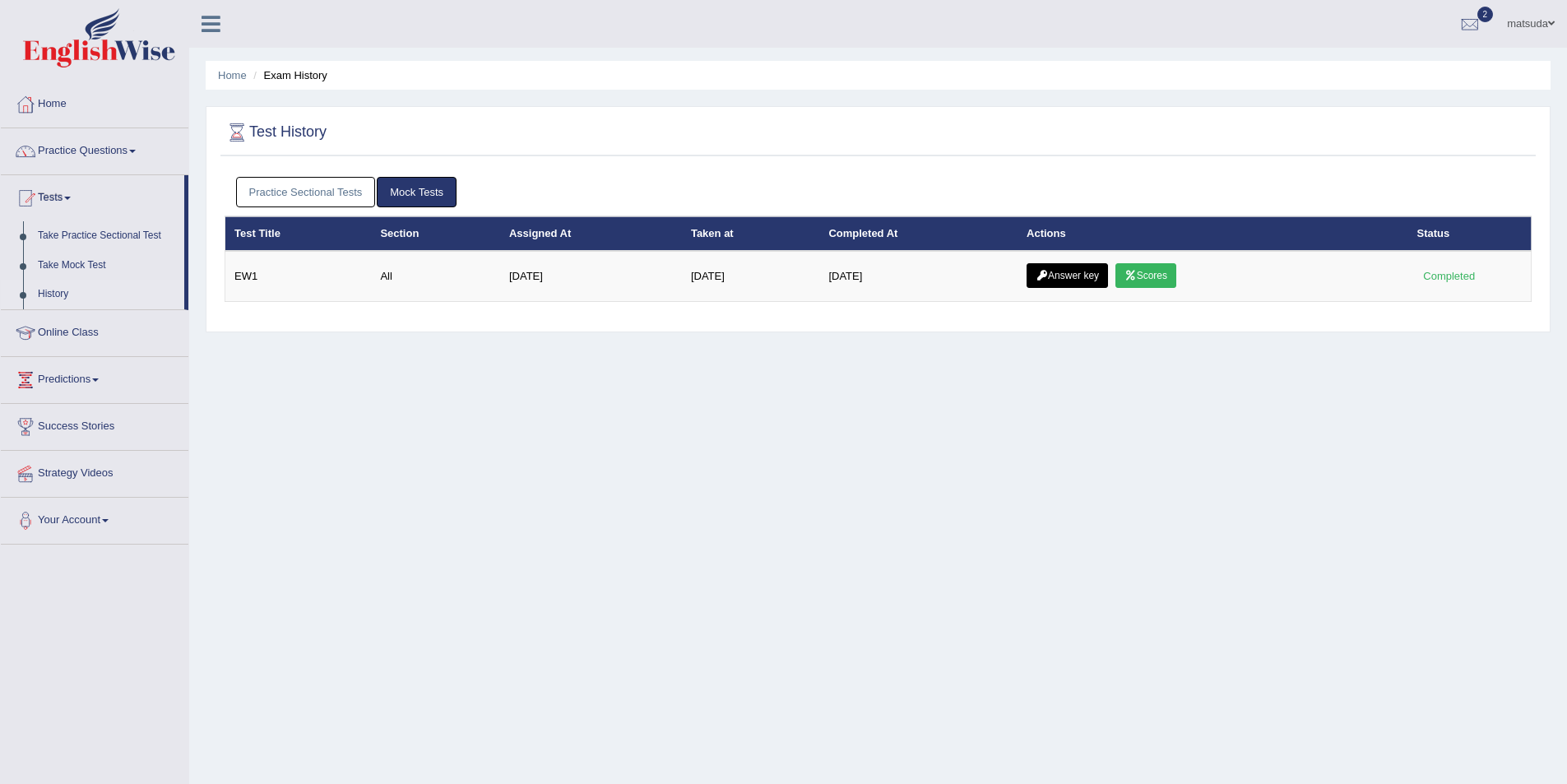
click at [333, 194] on link "Practice Sectional Tests" at bounding box center [306, 192] width 140 height 31
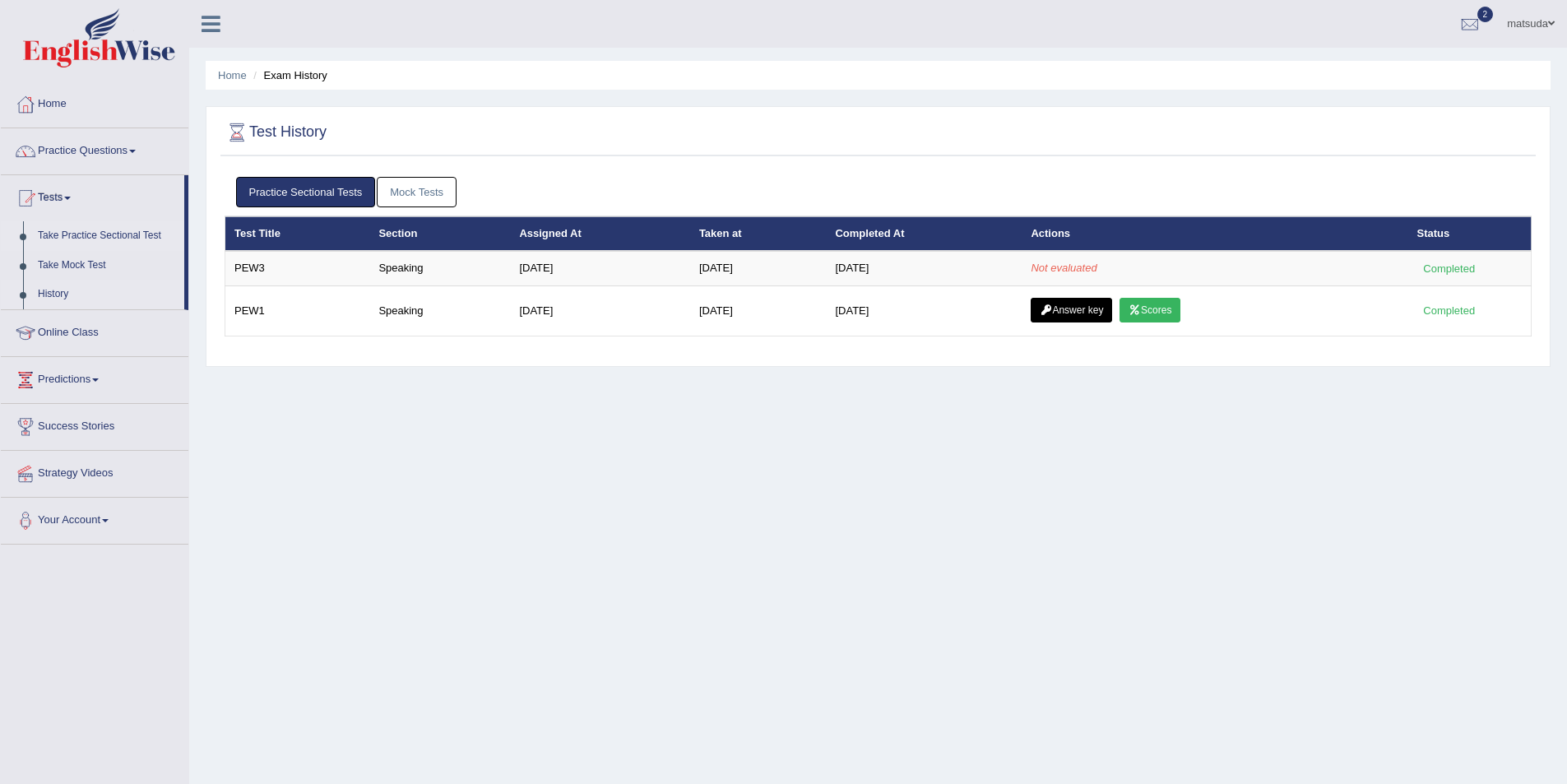
click at [102, 235] on link "Take Practice Sectional Test" at bounding box center [107, 235] width 153 height 30
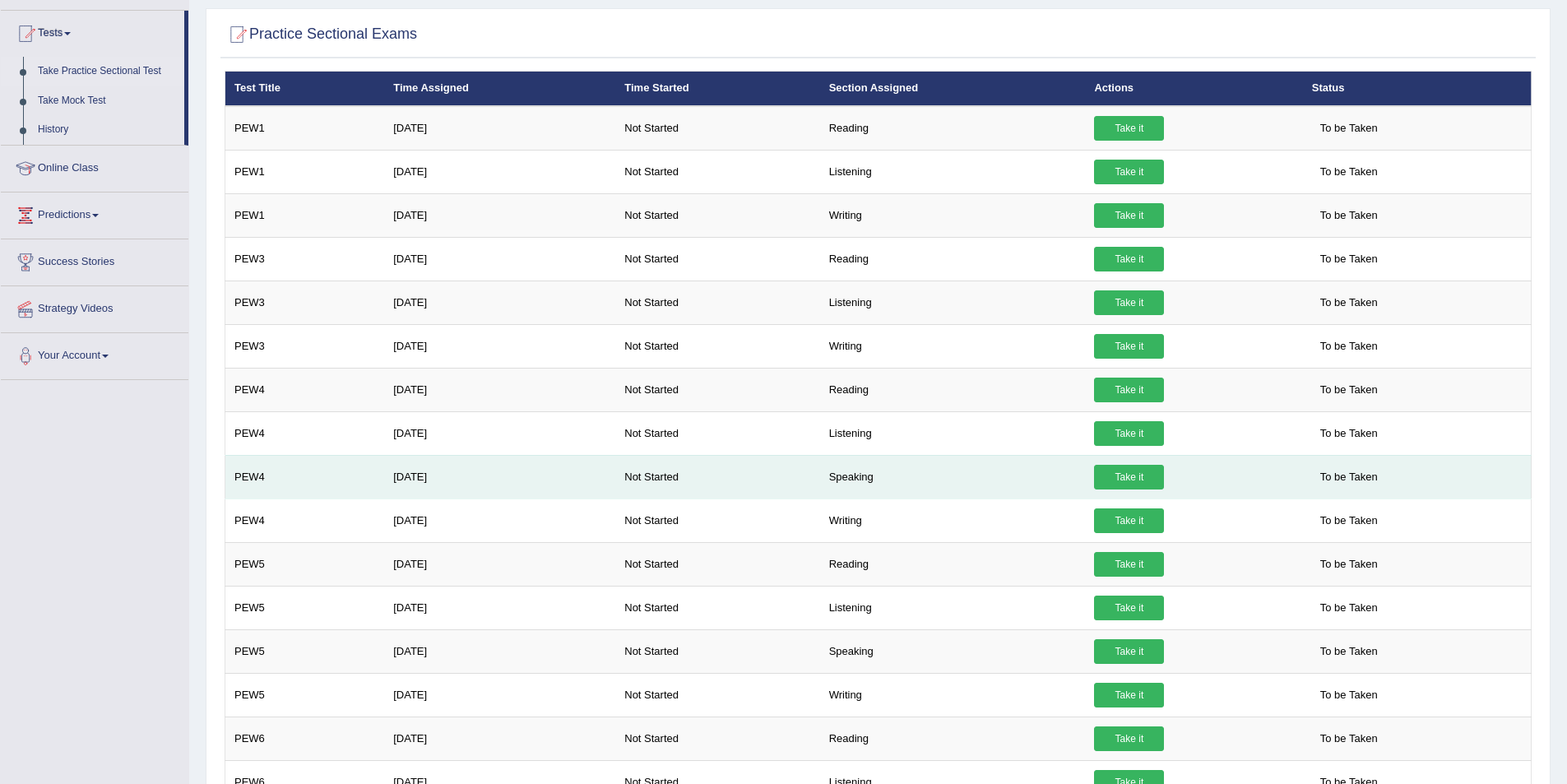
click at [1127, 477] on link "Take it" at bounding box center [1128, 476] width 70 height 24
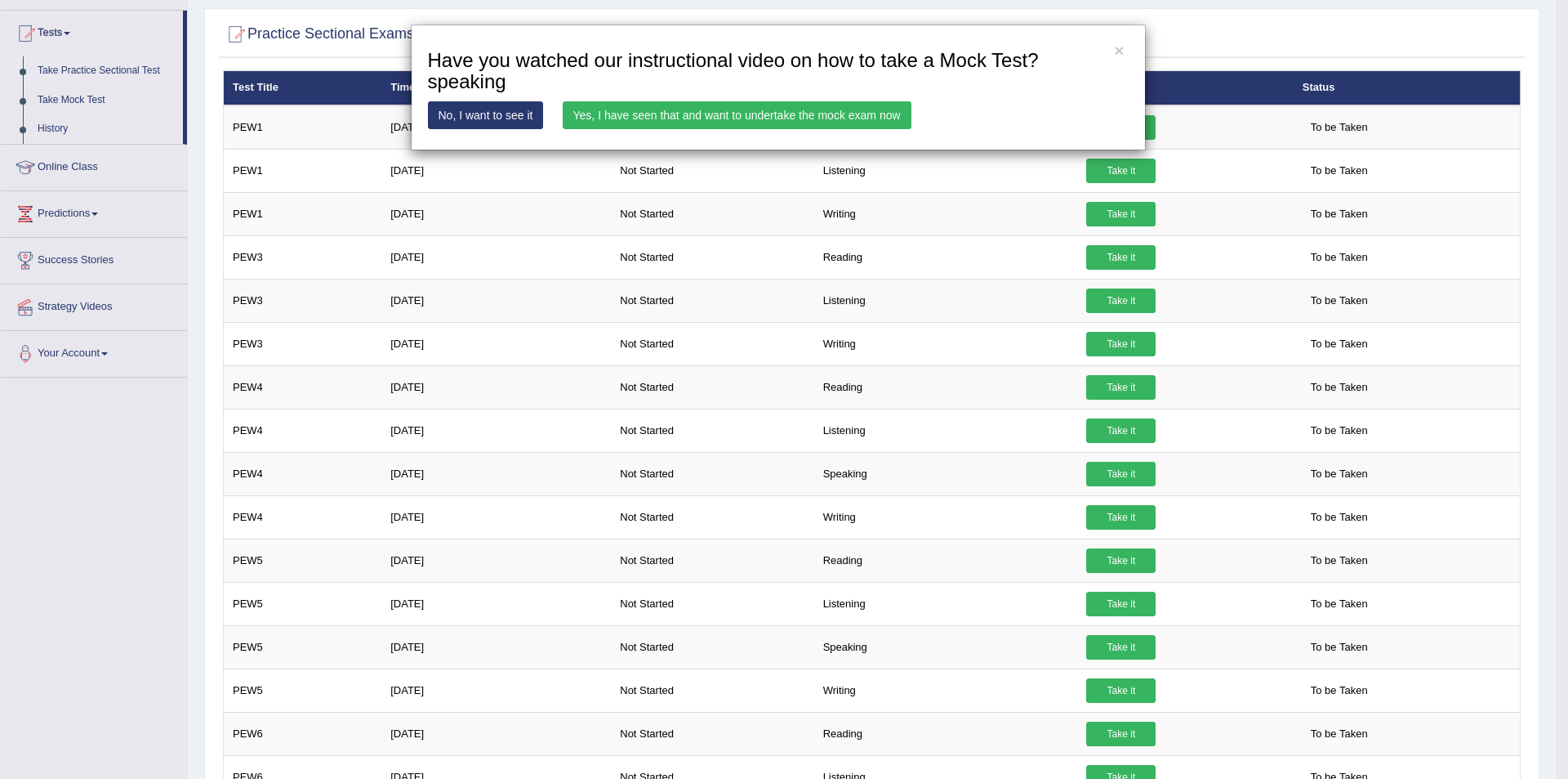
click at [693, 118] on link "Yes, I have seen that and want to undertake the mock exam now" at bounding box center [737, 115] width 349 height 28
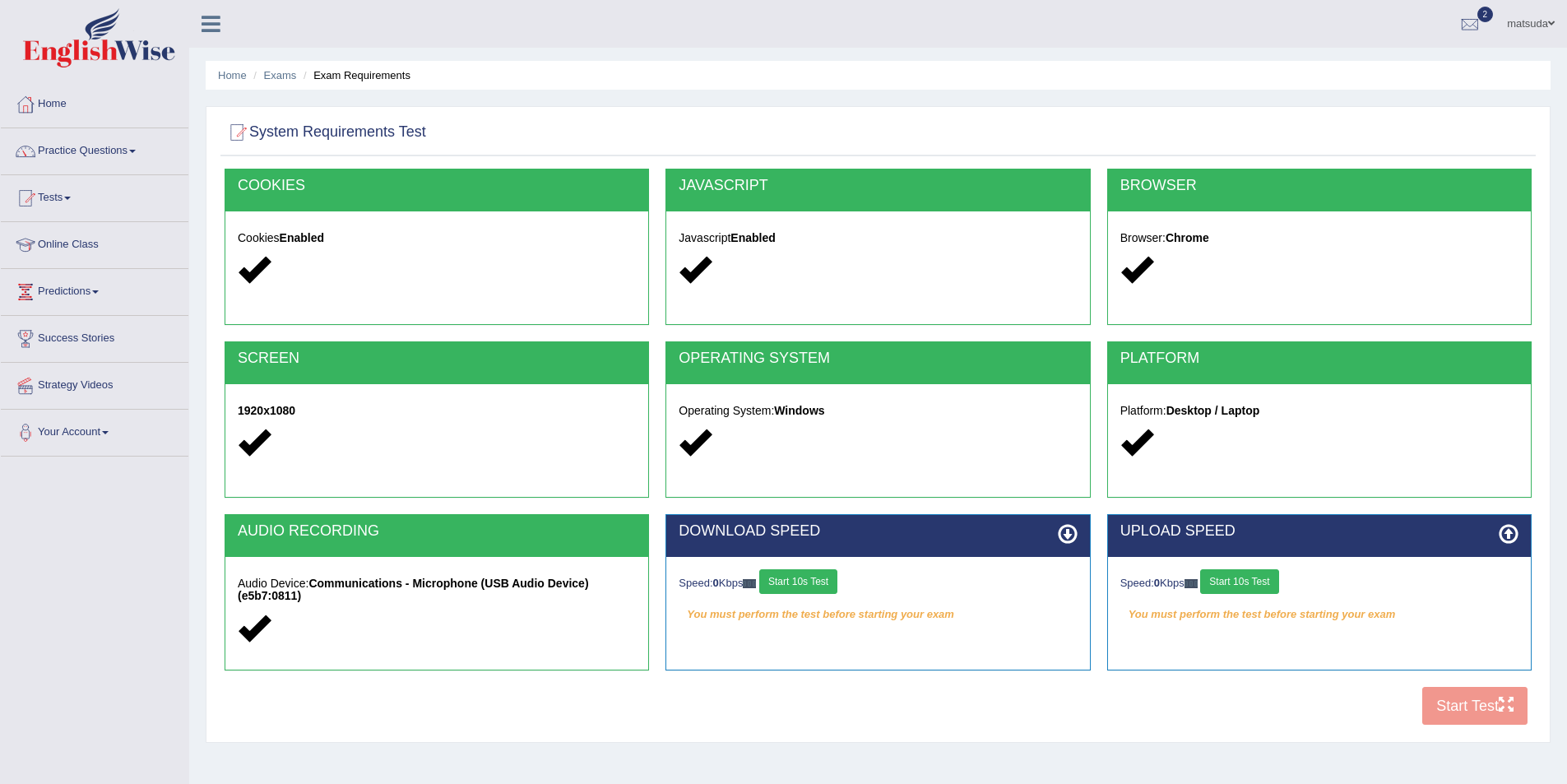
click at [819, 586] on button "Start 10s Test" at bounding box center [798, 581] width 79 height 24
click at [1252, 581] on button "Start 10s Test" at bounding box center [1239, 581] width 79 height 24
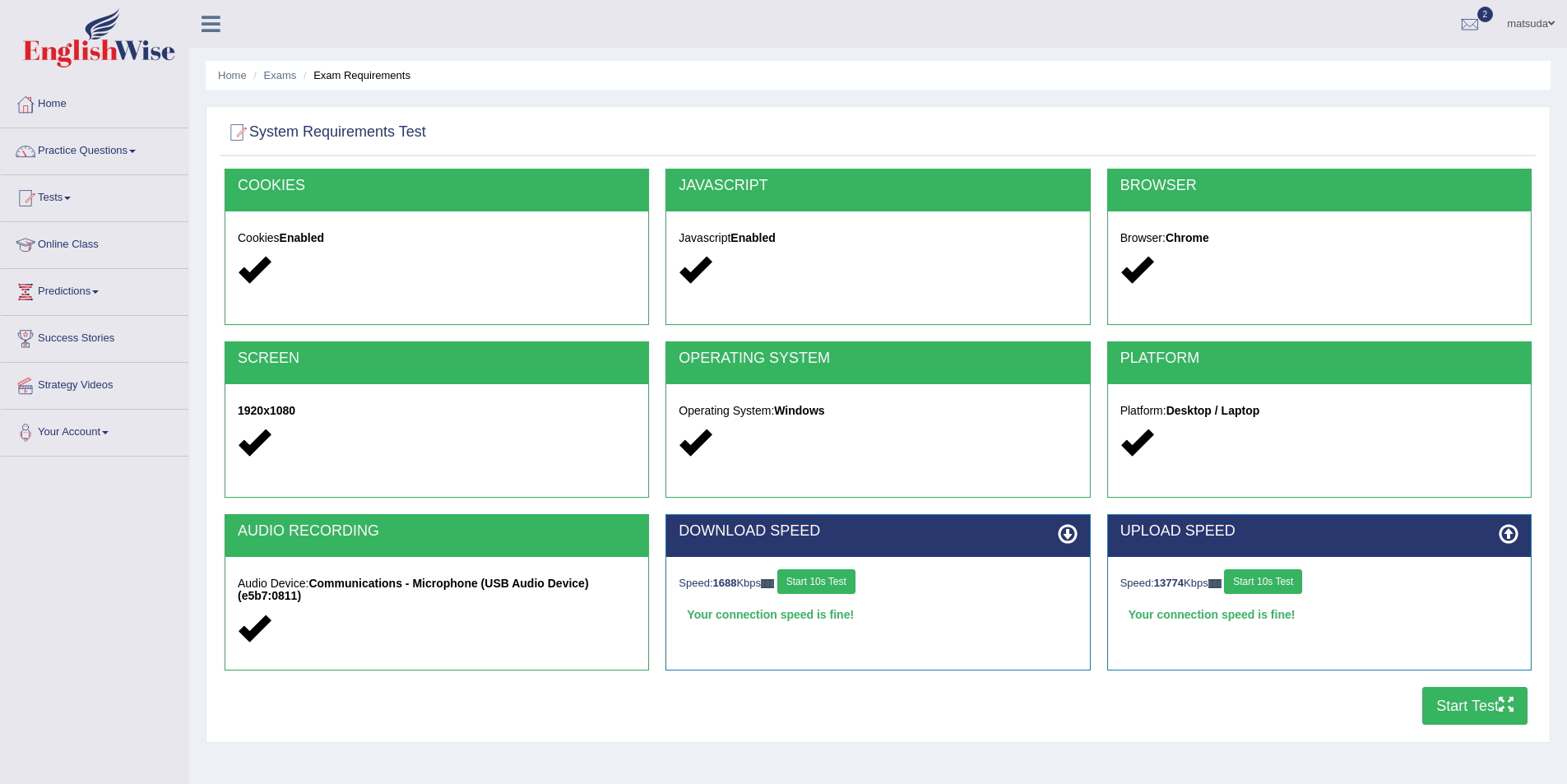
click at [1466, 705] on button "Start Test" at bounding box center [1475, 706] width 106 height 38
